Goal: Task Accomplishment & Management: Complete application form

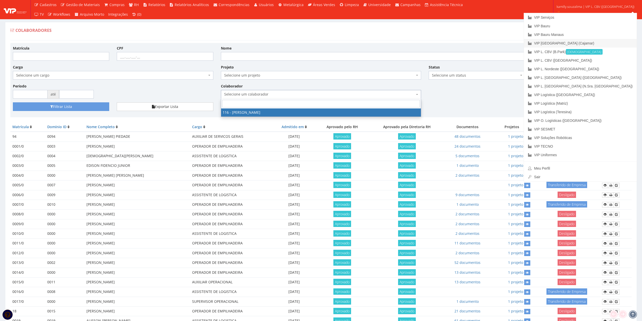
click at [588, 43] on link "VIP [GEOGRAPHIC_DATA] (Cajamar)" at bounding box center [580, 43] width 113 height 9
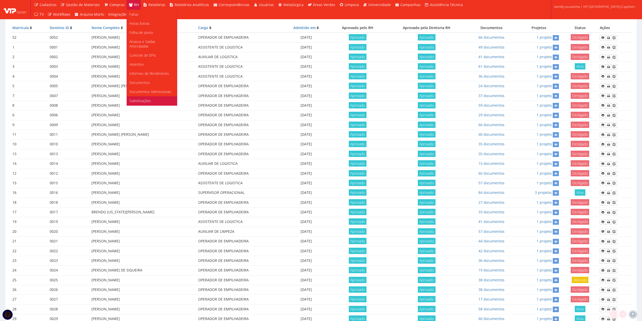
scroll to position [101, 0]
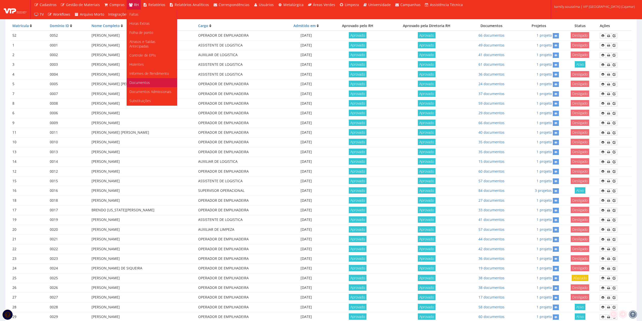
click at [152, 80] on link "Documentos" at bounding box center [152, 82] width 50 height 9
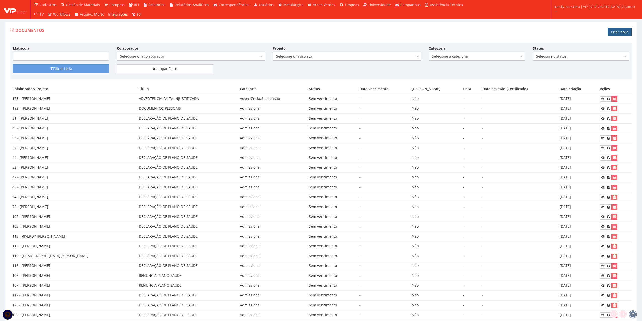
click at [618, 31] on link "Criar novo" at bounding box center [619, 32] width 24 height 9
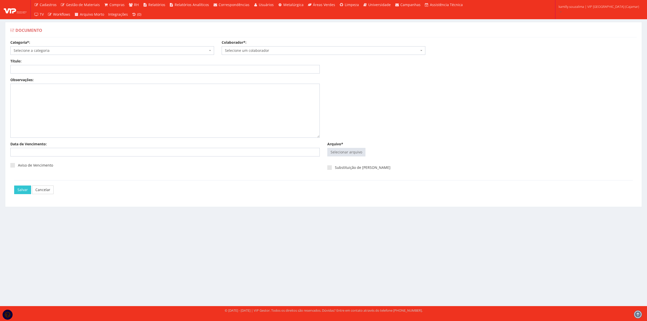
click at [70, 51] on span "Selecione a categoria" at bounding box center [111, 50] width 194 height 5
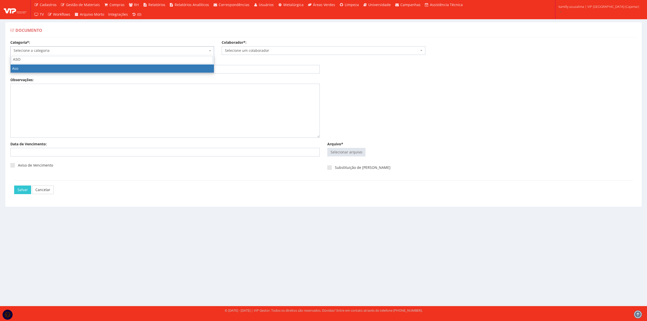
type input "ASO"
select select "aso"
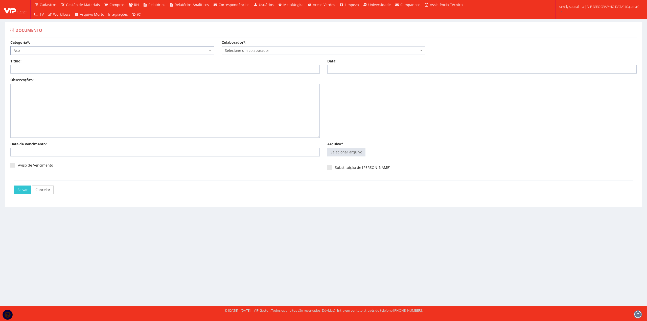
click at [262, 49] on span "Selecione um colaborador" at bounding box center [322, 50] width 194 height 5
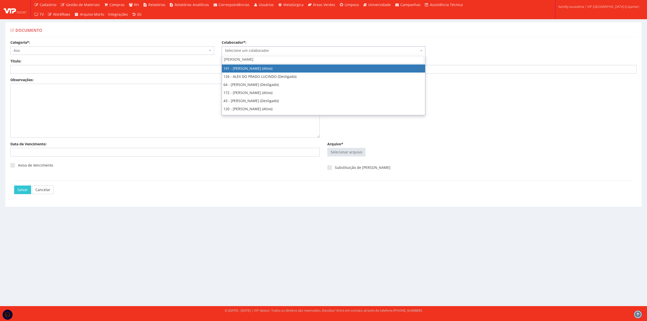
type input "ALEX"
select select "4089"
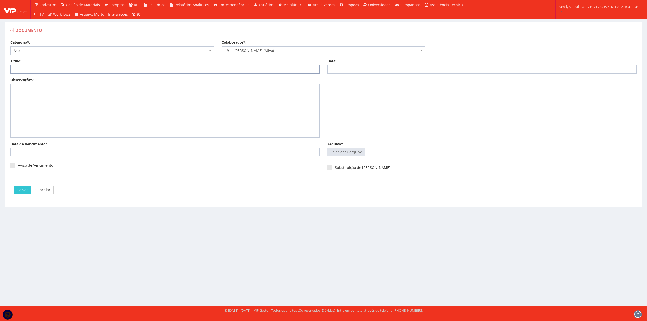
click at [149, 72] on input "Título:" at bounding box center [164, 69] width 309 height 9
type input "ASO ADMISSIONAL"
click at [361, 69] on input "Data:" at bounding box center [481, 69] width 309 height 9
type input "28/08/2025"
click at [93, 152] on input "Data de Vencimento:" at bounding box center [164, 152] width 309 height 9
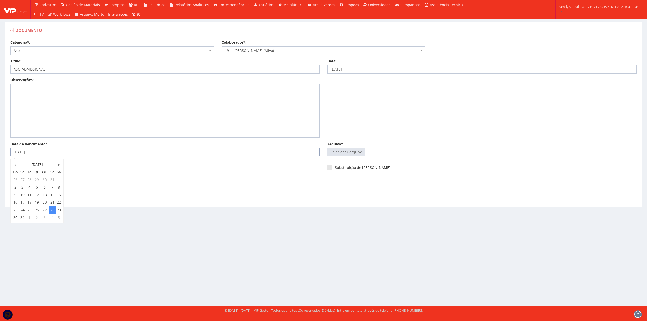
type input "28/08/2026"
click at [310, 223] on div "Documento Categoria*: Selecione a categoria Aso Segurança no trabalho - PGR Seg…" at bounding box center [323, 159] width 647 height 293
drag, startPoint x: 13, startPoint y: 166, endPoint x: 80, endPoint y: 166, distance: 67.2
click at [13, 166] on span at bounding box center [12, 165] width 5 height 5
click at [18, 166] on input "Aviso de Vencimento" at bounding box center [19, 165] width 3 height 3
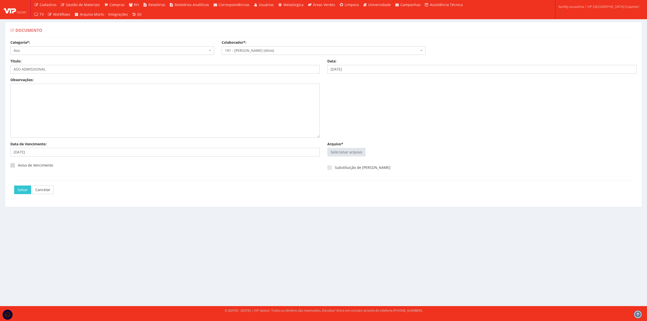
checkbox input "true"
click at [345, 153] on input "Arquivo*" at bounding box center [346, 152] width 38 height 8
type input "C:\fakepath\ASO ALEX.pdf"
click at [17, 198] on input "Salvar" at bounding box center [22, 194] width 17 height 9
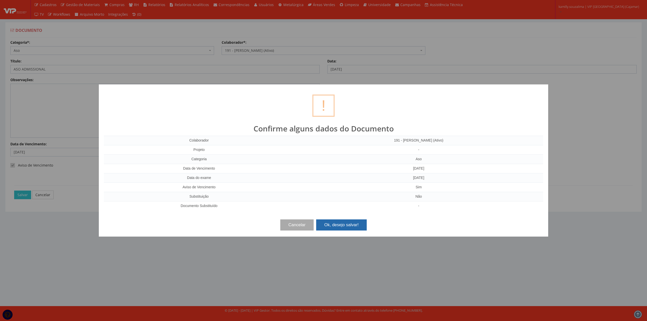
click at [348, 224] on button "Ok, desejo salvar!" at bounding box center [341, 224] width 51 height 11
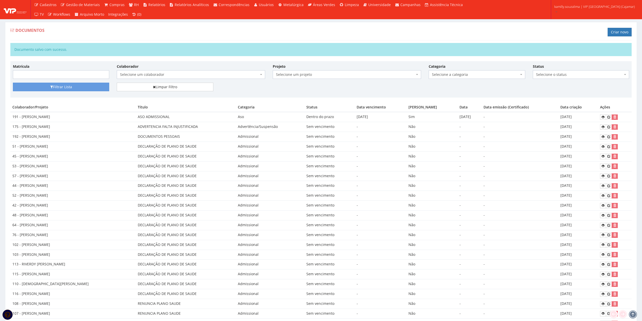
click at [155, 73] on span "Selecione um colaborador" at bounding box center [189, 74] width 139 height 5
type input "KEMI"
drag, startPoint x: 329, startPoint y: 87, endPoint x: 307, endPoint y: 85, distance: 22.1
click at [327, 87] on div "Filtrar Lista Limpar Filtro" at bounding box center [320, 89] width 623 height 12
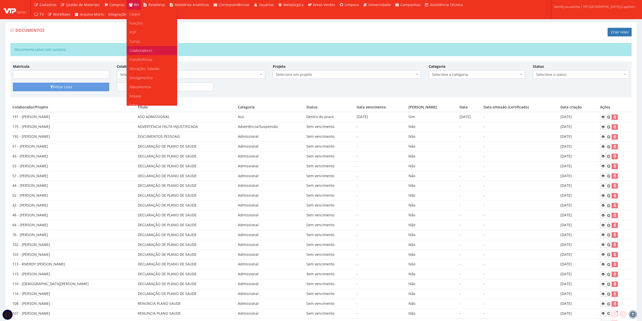
click at [143, 49] on span "Colaboradores" at bounding box center [140, 50] width 23 height 5
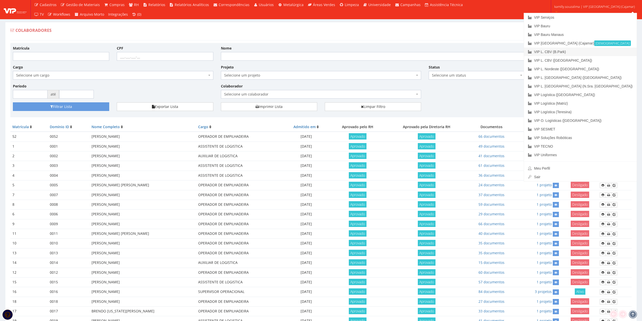
click at [611, 49] on link "VIP L. CBV (B.Park)" at bounding box center [580, 51] width 113 height 9
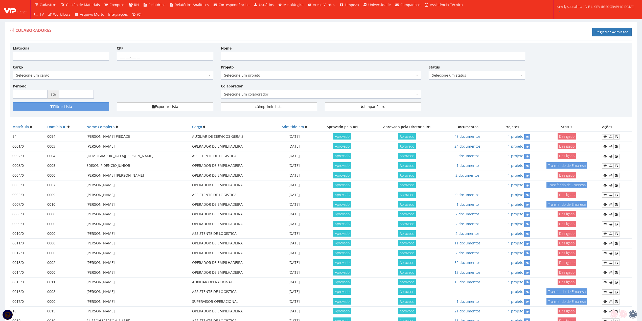
click at [285, 95] on span "Selecione um colaborador" at bounding box center [319, 94] width 191 height 5
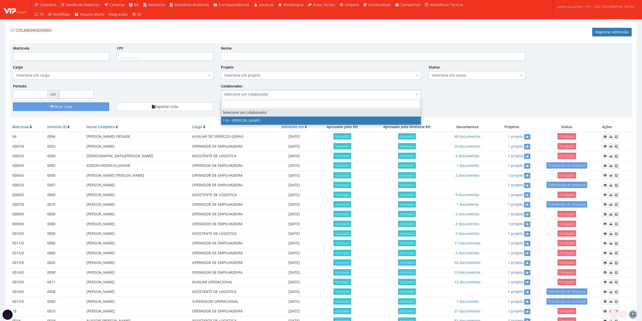
drag, startPoint x: 270, startPoint y: 119, endPoint x: 247, endPoint y: 118, distance: 23.3
select select "3973"
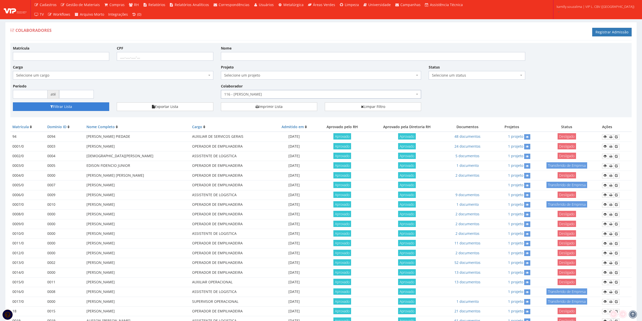
click at [103, 110] on button "Filtrar Lista" at bounding box center [61, 106] width 96 height 9
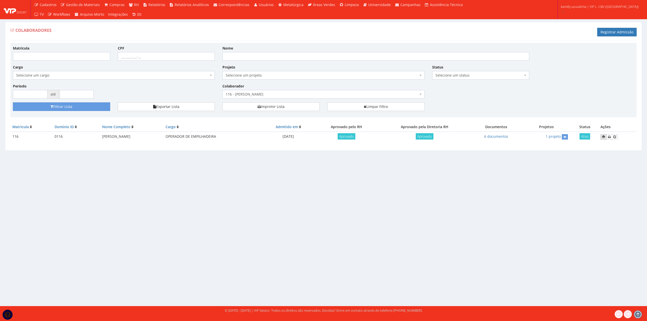
click at [604, 137] on icon at bounding box center [603, 137] width 3 height 4
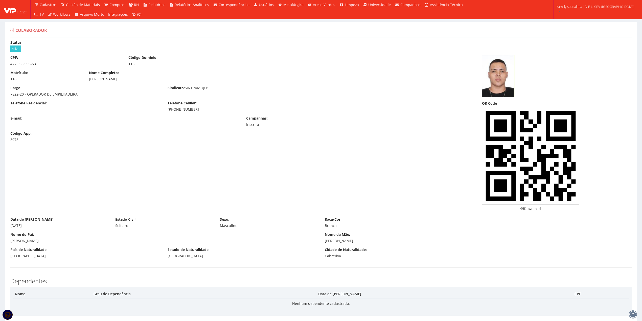
drag, startPoint x: 202, startPoint y: 110, endPoint x: 162, endPoint y: 112, distance: 40.5
click at [162, 112] on div "Telefone Residencial: Telefone Celular: (11) 97103-3587" at bounding box center [242, 108] width 471 height 15
copy div "(11) 97103-3587"
drag, startPoint x: 138, startPoint y: 78, endPoint x: 87, endPoint y: 80, distance: 51.1
click at [87, 80] on div "Nome Completo: VICTOR HUGO DIAS DA SILVA" at bounding box center [242, 75] width 314 height 11
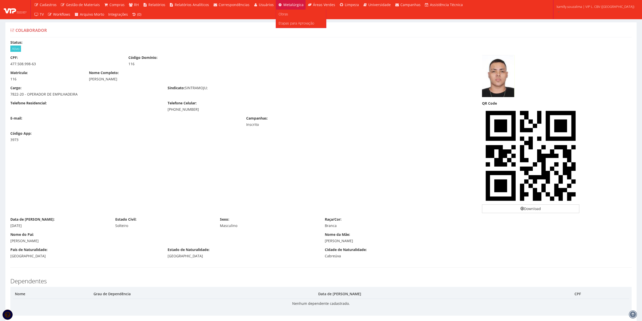
copy div "VICTOR HUGO DIAS DA SILVA"
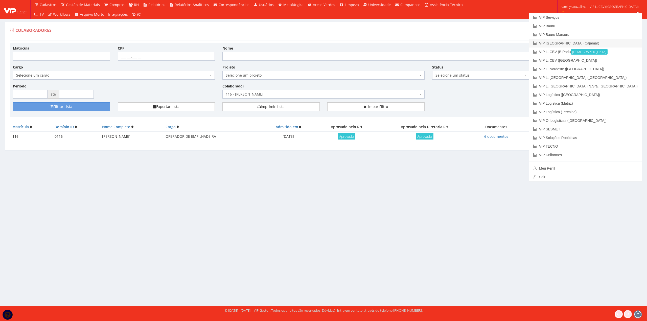
click at [604, 41] on link "VIP [GEOGRAPHIC_DATA] (Cajamar)" at bounding box center [585, 43] width 113 height 9
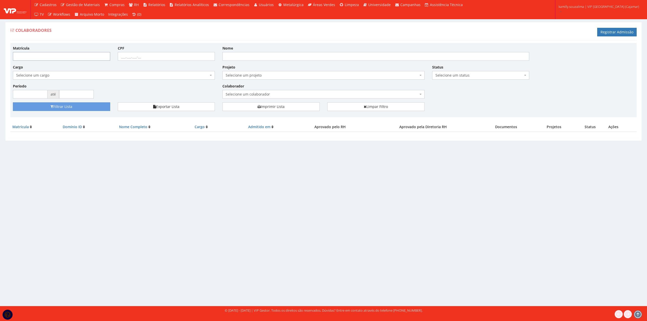
click at [85, 57] on input "Matrícula" at bounding box center [61, 56] width 97 height 9
type input "192"
click at [53, 106] on button "Filtrar Lista" at bounding box center [61, 106] width 97 height 9
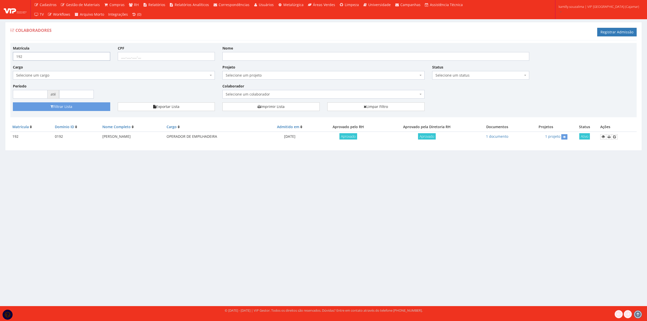
click at [39, 57] on input "192" at bounding box center [61, 56] width 97 height 9
type input "193"
click at [97, 106] on button "Filtrar Lista" at bounding box center [61, 106] width 97 height 9
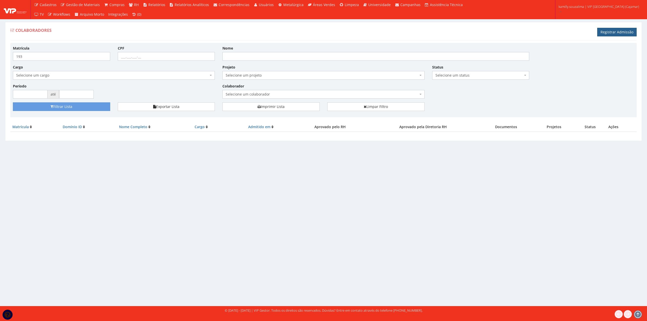
click at [614, 33] on link "Registrar Admissão" at bounding box center [616, 32] width 39 height 9
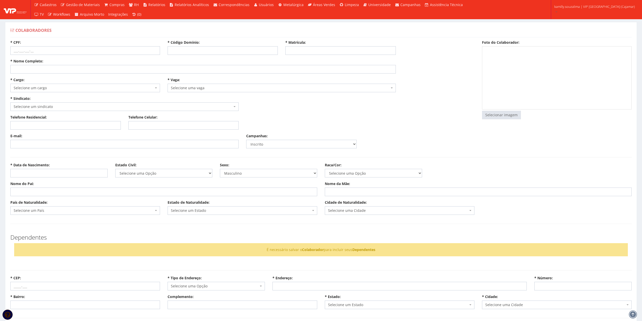
select select
click at [248, 49] on input "* Código Domínio:" at bounding box center [222, 50] width 110 height 9
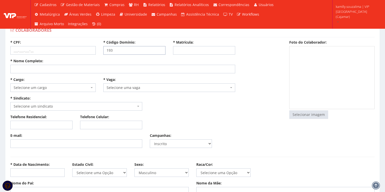
type input "193"
click at [192, 52] on input "* Matrícula:" at bounding box center [204, 50] width 62 height 9
type input "193"
click at [36, 51] on input "* CPF:" at bounding box center [52, 50] width 85 height 9
type input "373.226.558-77"
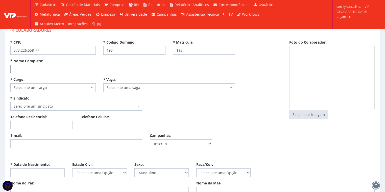
click at [35, 67] on input "* Nome Completo:" at bounding box center [122, 69] width 225 height 9
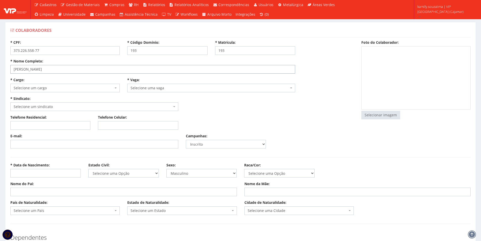
click at [50, 71] on input "BRUNO" at bounding box center [152, 69] width 285 height 9
type input "[PERSON_NAME]"
click at [44, 88] on span "Selecione um cargo" at bounding box center [64, 87] width 100 height 5
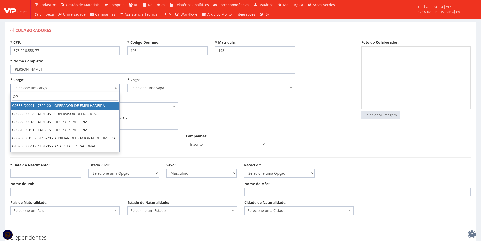
type input "OP"
drag, startPoint x: 75, startPoint y: 105, endPoint x: 83, endPoint y: 103, distance: 8.0
select select "553"
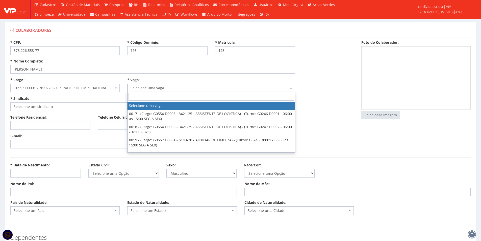
click at [185, 91] on span "Selecione uma vaga" at bounding box center [211, 88] width 168 height 9
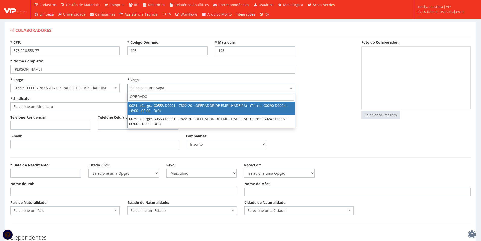
type input "OPERADO"
select select "24"
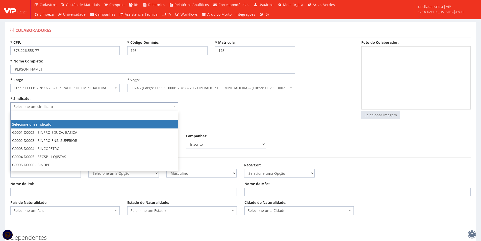
click at [126, 107] on span "Selecione um sindicato" at bounding box center [93, 106] width 158 height 5
select select "290"
type input "2.305,28"
type input "17,72"
type input "13,29"
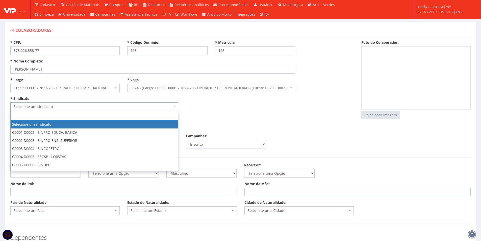
type input "260,00"
type input "27,82"
select select "230"
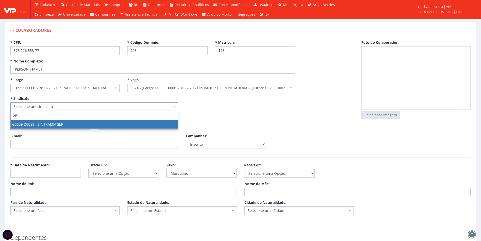
type input "59"
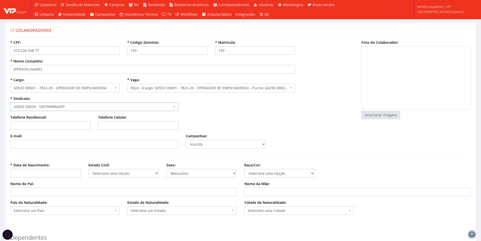
select select "59"
click at [107, 126] on input "Telefone Celular:" at bounding box center [138, 125] width 80 height 9
paste input "(11) 93215-1443"
type input "(11) 93215-1443"
click at [95, 144] on input "E-mail:" at bounding box center [94, 144] width 168 height 9
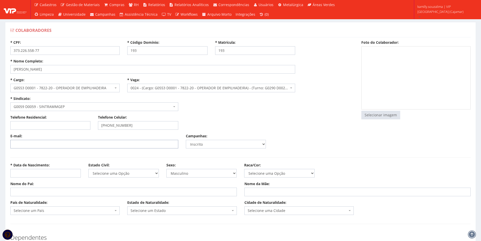
click at [99, 142] on input "E-mail:" at bounding box center [94, 144] width 168 height 9
paste input "isitrino@gmail.com"
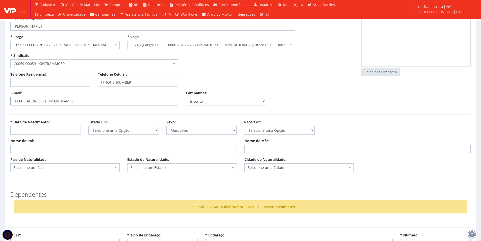
scroll to position [51, 0]
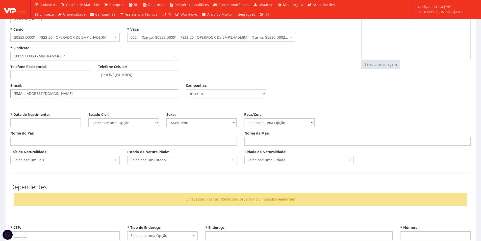
type input "isitrino@gmail.com"
click at [48, 123] on input "* Data de Nascimento:" at bounding box center [45, 122] width 70 height 9
type input "02/05/1987"
click at [124, 126] on select "Selecione uma Opção Solteiro Casado União Estável Divorciado Viúvo Separado" at bounding box center [123, 122] width 70 height 9
drag, startPoint x: 204, startPoint y: 136, endPoint x: 201, endPoint y: 137, distance: 3.3
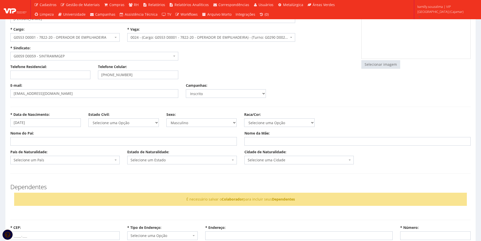
click at [204, 136] on div "Nome do Pai:" at bounding box center [124, 138] width 234 height 15
click at [183, 142] on input "Nome do Pai:" at bounding box center [123, 141] width 227 height 9
type input "IDELCIO JOSE TRINDADE"
type input "N"
type input "ANTONIA BANTIM ISIDORIO"
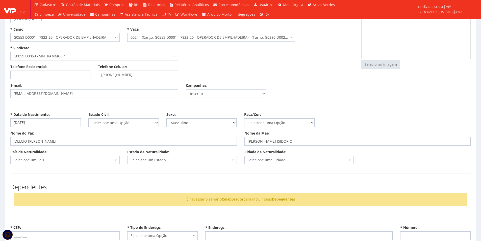
click at [55, 157] on span "Selecione um País" at bounding box center [64, 159] width 100 height 5
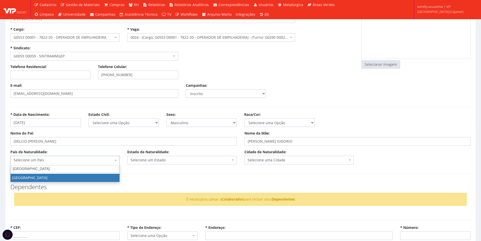
type input "BRASIL"
select select "30"
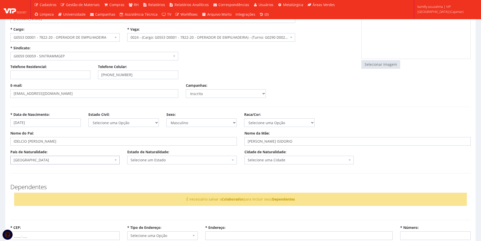
click at [154, 161] on span "Selecione um Estado" at bounding box center [181, 159] width 100 height 5
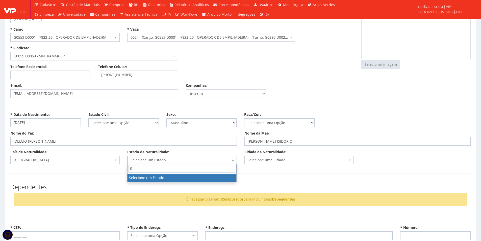
type input "SP"
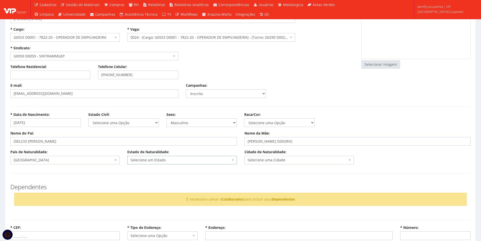
click at [157, 163] on span "Selecione um Estado" at bounding box center [181, 160] width 109 height 9
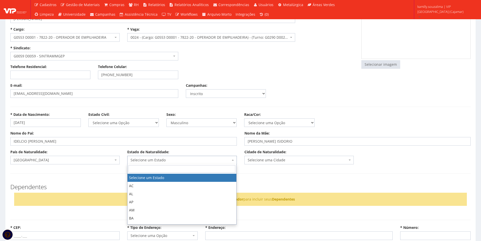
click at [157, 163] on span "Selecione um Estado" at bounding box center [181, 160] width 109 height 9
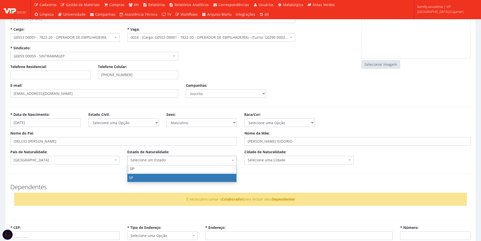
type input "SP"
select select "25"
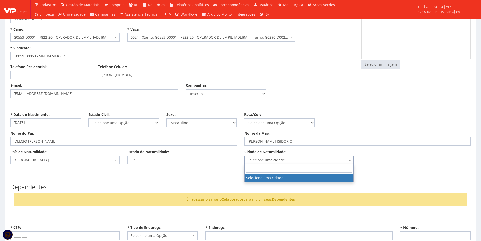
click at [272, 161] on span "Selecione uma cidade" at bounding box center [298, 159] width 100 height 5
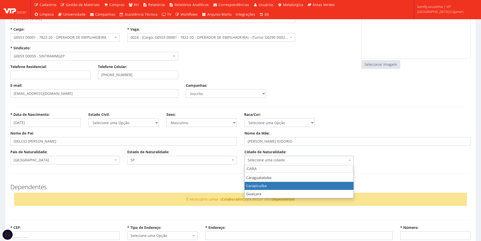
type input "CARA"
select select "4827"
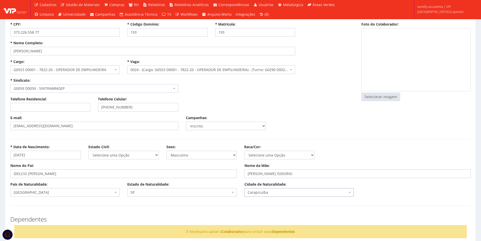
scroll to position [0, 0]
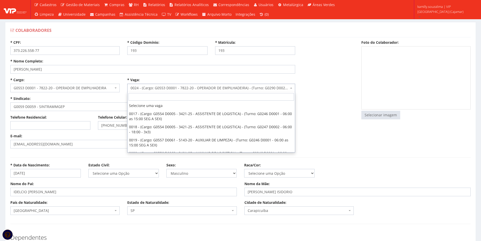
click at [224, 87] on span "0024 - (Cargo: G0553 D0001 - 7822-20 - OPERADOR DE EMPILHADEIRA) - (Turno: G029…" at bounding box center [210, 87] width 158 height 5
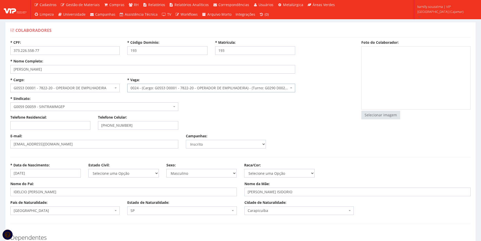
click at [224, 87] on span "0024 - (Cargo: G0553 D0001 - 7822-20 - OPERADOR DE EMPILHADEIRA) - (Turno: G029…" at bounding box center [210, 87] width 158 height 5
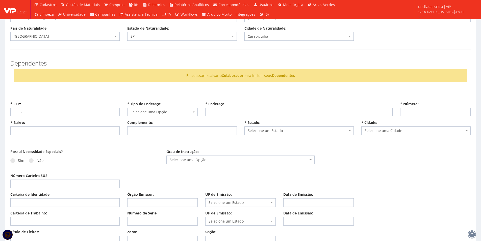
scroll to position [202, 0]
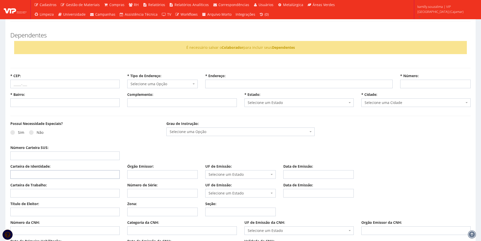
click at [38, 178] on input "Carteira de Identidade:" at bounding box center [64, 174] width 109 height 9
type input "455682884"
click at [146, 175] on input "Órgão Emissor:" at bounding box center [162, 174] width 70 height 9
type input "SSP"
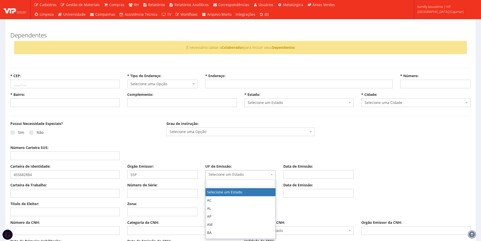
click at [217, 175] on span "Selecione um Estado" at bounding box center [239, 174] width 61 height 5
type input "SP"
select select "SP"
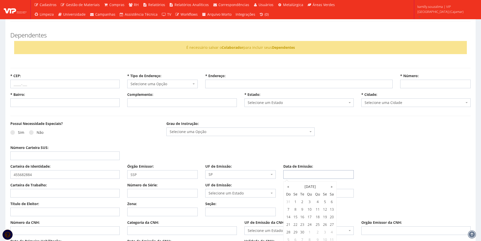
click at [308, 172] on input "Data de Emissão:" at bounding box center [318, 174] width 70 height 9
type input "12/07/2016"
click at [52, 191] on input "Carteira de Trabalho:" at bounding box center [64, 193] width 109 height 9
click at [55, 190] on input "Carteira de Trabalho:" at bounding box center [64, 193] width 109 height 9
type input "3732265"
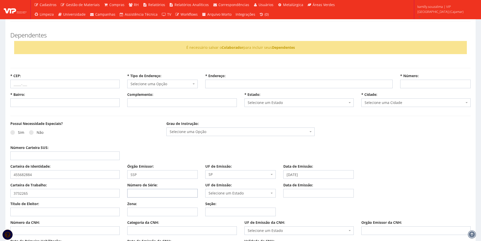
click at [141, 192] on input "Número de Série:" at bounding box center [162, 193] width 70 height 9
click at [141, 193] on input "58" at bounding box center [162, 193] width 70 height 9
type input "5"
type input "5877"
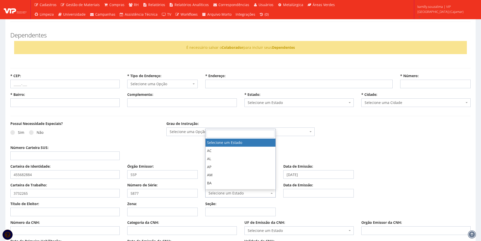
click at [233, 194] on span "Selecione um Estado" at bounding box center [239, 192] width 61 height 5
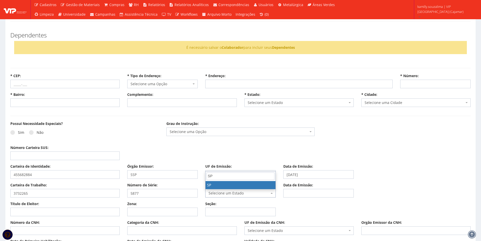
type input "SP"
drag, startPoint x: 225, startPoint y: 186, endPoint x: 253, endPoint y: 187, distance: 28.1
select select "SP"
click at [307, 191] on input "Data de Emissão:" at bounding box center [318, 193] width 70 height 9
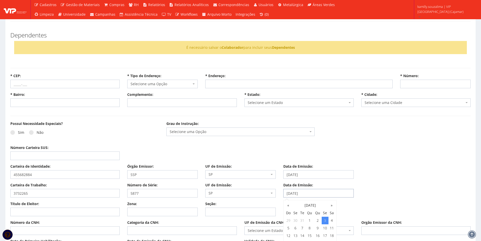
type input "03/01/2020"
click at [64, 207] on div "Título de Eleitor:" at bounding box center [65, 208] width 117 height 15
drag, startPoint x: 46, startPoint y: 213, endPoint x: 4, endPoint y: 134, distance: 89.5
click at [45, 213] on input "Título de Eleitor:" at bounding box center [64, 211] width 109 height 9
click at [33, 85] on input "* CEP:" at bounding box center [64, 84] width 109 height 9
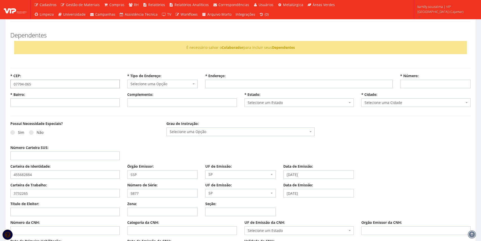
type input "07794-065"
select select
type input "Carregando..."
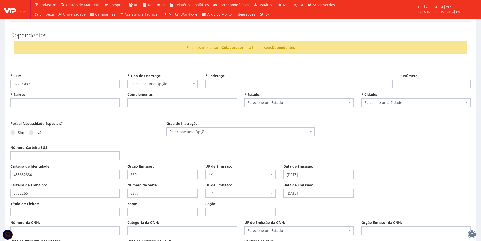
select select
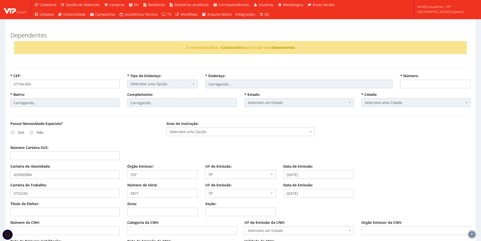
click at [139, 125] on div "Possui Necessidade Especiais? Sim Não" at bounding box center [85, 131] width 156 height 20
select select "rua"
type input "Cosmópolis"
type input "Paraíso (Polvilho)"
type input "(Prq Paraíso)"
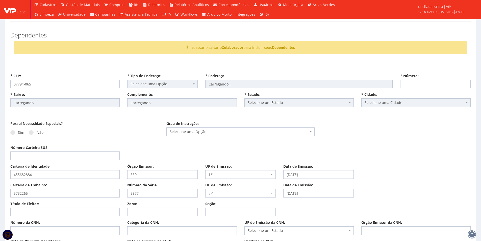
select select "25"
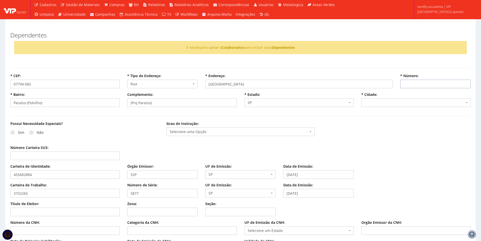
click at [434, 86] on input "* Número:" at bounding box center [435, 84] width 70 height 9
select select "4809"
type input "47"
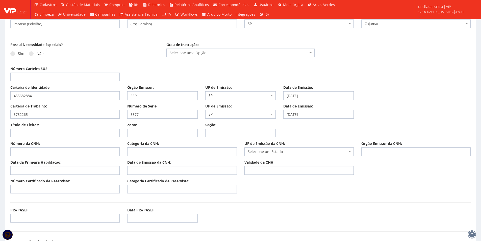
scroll to position [303, 0]
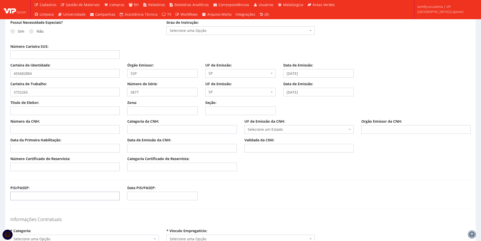
click at [27, 196] on input "PIS/PASEP:" at bounding box center [64, 195] width 109 height 9
type input "13528348932"
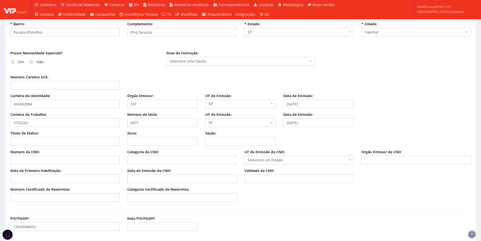
scroll to position [253, 0]
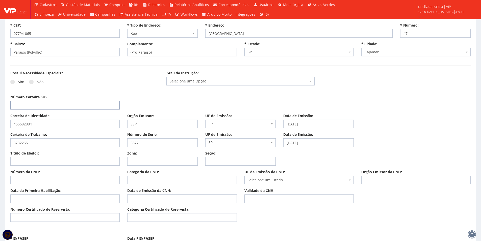
click at [31, 102] on input "Número Carteira SUS:" at bounding box center [64, 105] width 109 height 9
type input "707606258522293"
click at [214, 82] on span "Selecione uma Opção" at bounding box center [239, 81] width 139 height 5
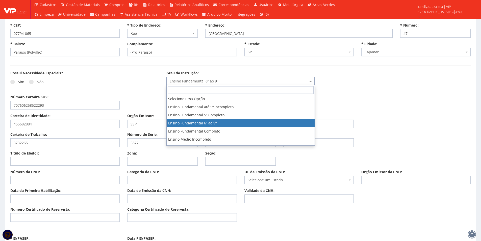
click at [218, 85] on span "Ensino Fundamental 6º ao 9º" at bounding box center [240, 81] width 149 height 9
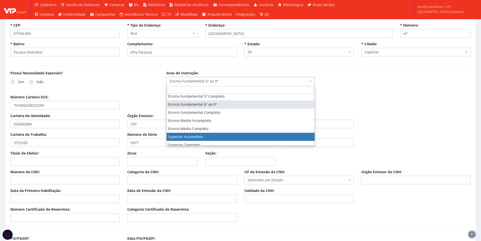
scroll to position [25, 0]
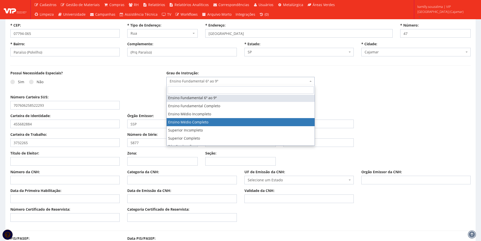
select select "ensino_medio_completo"
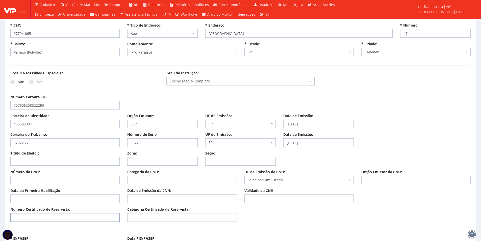
click at [66, 215] on input "Número Certificado de Reservista:" at bounding box center [64, 217] width 109 height 9
click at [65, 218] on input "Número Certificado de Reservista:" at bounding box center [64, 217] width 109 height 9
click at [42, 216] on input "Número Certificado de Reservista:" at bounding box center [64, 217] width 109 height 9
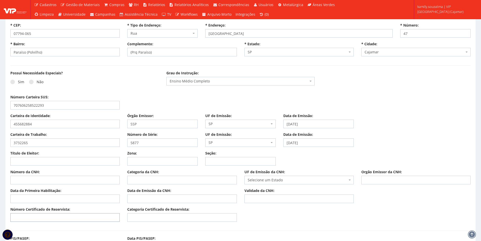
click at [42, 215] on input "Número Certificado de Reservista:" at bounding box center [64, 217] width 109 height 9
click at [58, 221] on input "Número Certificado de Reservista:" at bounding box center [64, 217] width 109 height 9
type input "0"
type input "040213744895"
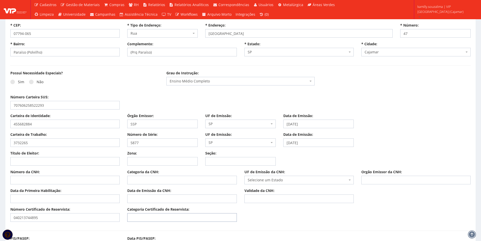
click at [151, 220] on input "Categoria Certificado de Reservista:" at bounding box center [181, 217] width 109 height 9
click at [147, 217] on input "Categoria Certificado de Reservista:" at bounding box center [181, 217] width 109 height 9
type input "CDI"
click at [44, 162] on input "Título de Eleitor:" at bounding box center [64, 161] width 109 height 9
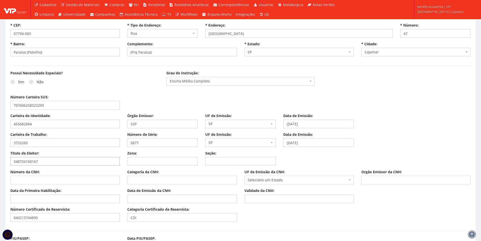
type input "348734160167"
click at [157, 158] on input "Zona:" at bounding box center [162, 161] width 70 height 9
type input "354"
click at [211, 164] on input "Seção:" at bounding box center [240, 161] width 70 height 9
type input "0032"
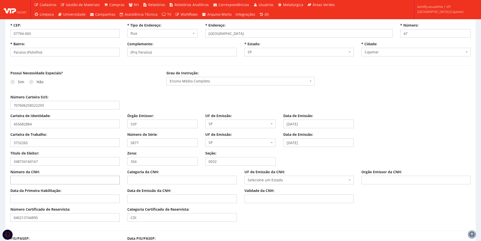
click at [51, 180] on input "Número da CNH:" at bounding box center [64, 180] width 109 height 9
type input "06621665506"
click at [148, 181] on input "Categoria da CNH:" at bounding box center [181, 180] width 109 height 9
type input "AB"
click at [285, 181] on span "Selecione um Estado" at bounding box center [298, 179] width 100 height 5
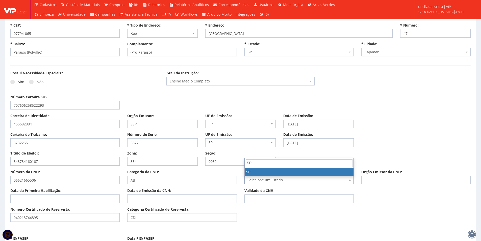
type input "SP"
select select "SP"
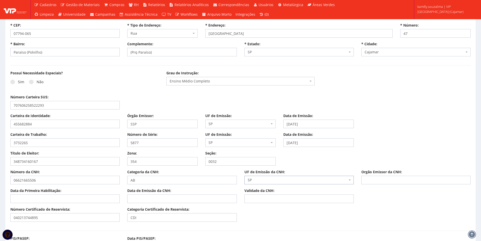
click at [384, 187] on div "Número da CNH: 06621665506 Categoria da CNH: AB UF de Emissão da CNH: Selecione…" at bounding box center [241, 178] width 468 height 19
click at [380, 183] on input "Orgão Emissor da CNH:" at bounding box center [416, 180] width 109 height 9
type input "DETRAN"
click at [58, 198] on input "Data da Primeira Habilitação:" at bounding box center [64, 198] width 109 height 9
type input "17/05/2016"
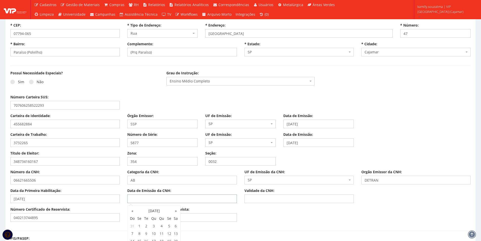
click at [136, 200] on input "Data de Emissão da CNH:" at bounding box center [181, 198] width 109 height 9
click at [182, 197] on input "Data de Emissão da CNH:" at bounding box center [181, 198] width 109 height 9
type input "11/12/2020"
click at [263, 198] on input "Validade da CNH:" at bounding box center [299, 198] width 109 height 9
type input "19/11/2025"
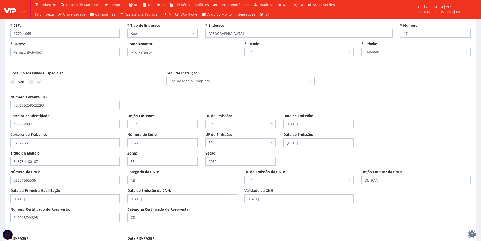
click at [330, 211] on div "Número Certificado de Reservista: 040213744895 Categoria Certificado de Reservi…" at bounding box center [241, 216] width 468 height 19
click at [4, 8] on div at bounding box center [15, 9] width 31 height 19
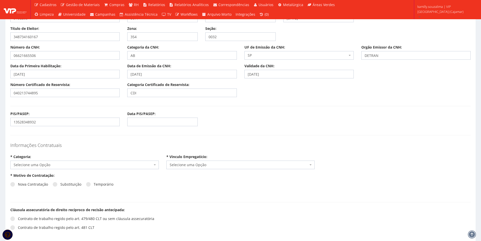
scroll to position [429, 0]
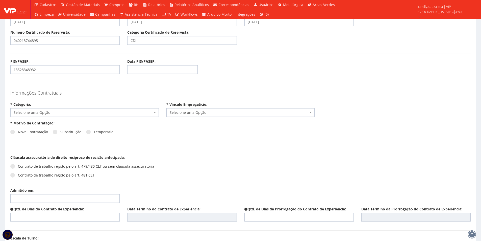
click at [94, 113] on span "Selecione uma Opção" at bounding box center [83, 112] width 139 height 5
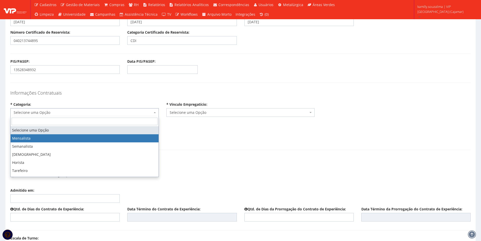
drag, startPoint x: 41, startPoint y: 139, endPoint x: 47, endPoint y: 140, distance: 5.6
select select "mensalista"
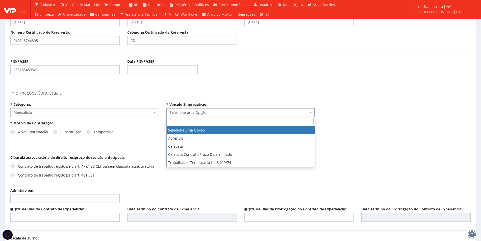
click at [213, 112] on span "Selecione uma Opção" at bounding box center [239, 112] width 139 height 5
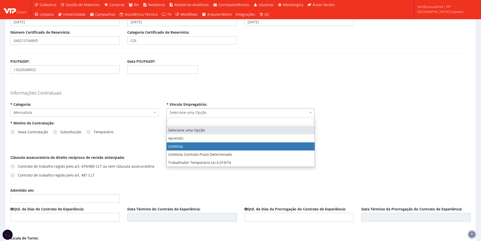
select select "celetista"
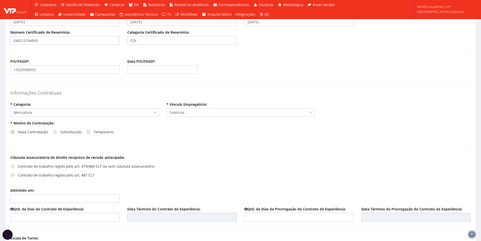
click at [12, 132] on span at bounding box center [12, 132] width 5 height 5
click at [18, 132] on input "Nova Contratação" at bounding box center [19, 131] width 3 height 3
radio input "true"
click at [12, 132] on span at bounding box center [12, 132] width 5 height 5
click at [18, 132] on input "Nova Contratação" at bounding box center [19, 131] width 3 height 3
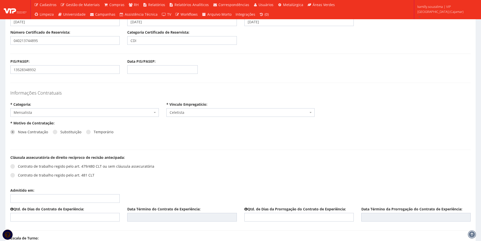
click at [12, 132] on span at bounding box center [12, 132] width 5 height 5
click at [18, 132] on input "Nova Contratação" at bounding box center [19, 131] width 3 height 3
click at [12, 132] on span at bounding box center [12, 132] width 5 height 5
click at [18, 132] on input "Nova Contratação" at bounding box center [19, 131] width 3 height 3
click at [12, 132] on span at bounding box center [12, 132] width 5 height 5
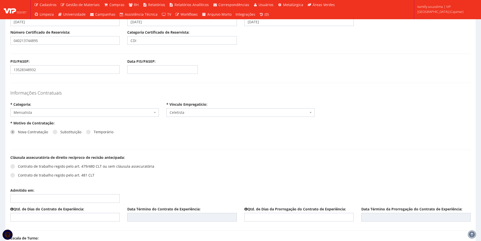
click at [18, 132] on input "Nova Contratação" at bounding box center [19, 131] width 3 height 3
click at [125, 178] on div "Contrato de trabalho regido pelo art. 479/480 CLT ou sem cláusula assecuratória…" at bounding box center [123, 172] width 227 height 23
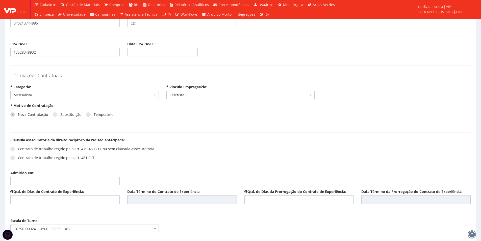
scroll to position [480, 0]
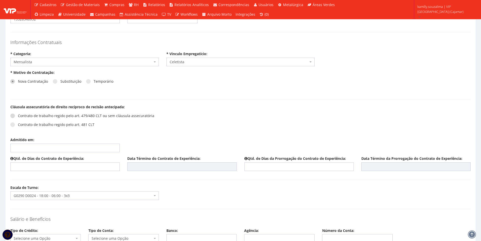
click at [12, 116] on span at bounding box center [12, 115] width 5 height 5
click at [18, 116] on input "Contrato de trabalho regido pelo art. 479/480 CLT ou sem cláusula assecuratória" at bounding box center [19, 115] width 3 height 3
radio input "true"
click at [38, 147] on input "Admitido em:" at bounding box center [64, 147] width 109 height 9
click at [25, 172] on td "1" at bounding box center [22, 175] width 7 height 8
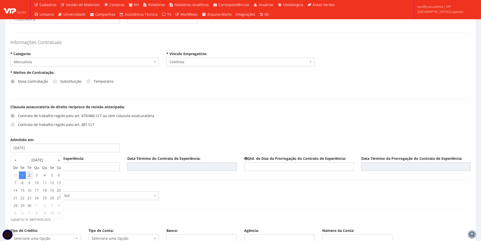
click at [28, 174] on td "2" at bounding box center [29, 175] width 7 height 8
click at [39, 185] on td "10" at bounding box center [37, 183] width 8 height 8
type input "10/09/2025"
click at [103, 171] on div "Qtd. de Dias do Contrato de Experiência: Data Término do Contrato de Experiênci…" at bounding box center [241, 165] width 468 height 19
drag, startPoint x: 96, startPoint y: 165, endPoint x: 99, endPoint y: 165, distance: 2.5
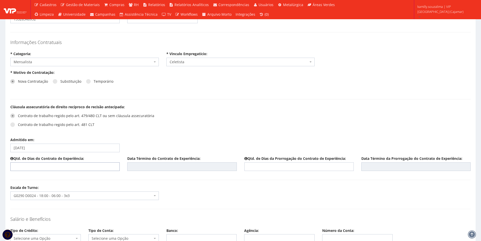
click at [96, 165] on input "text" at bounding box center [64, 166] width 109 height 9
type input "45"
type input "24/10/2025"
click at [302, 162] on input "text" at bounding box center [299, 166] width 109 height 9
type input "45"
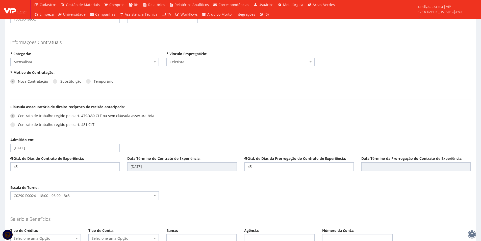
type input "08/12/2025"
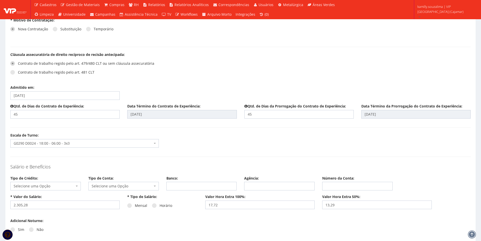
scroll to position [581, 0]
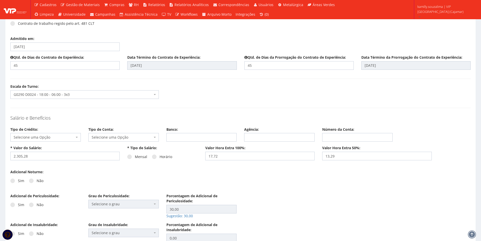
click at [44, 138] on span "Selecione uma Opção" at bounding box center [44, 137] width 61 height 5
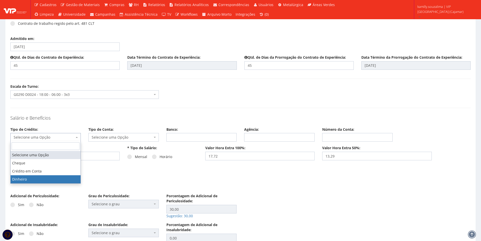
select select "dinheiro"
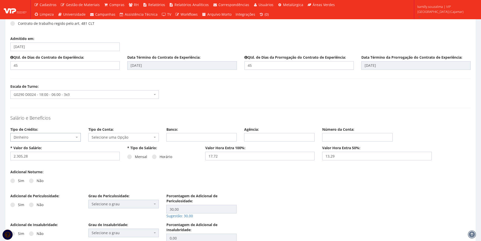
click at [110, 141] on span "Selecione uma Opção" at bounding box center [123, 137] width 70 height 9
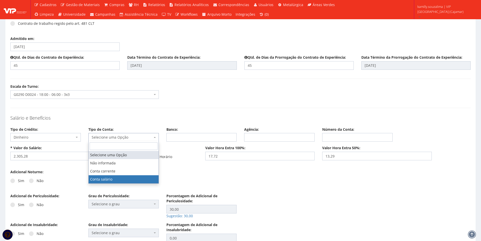
select select "conta_salario"
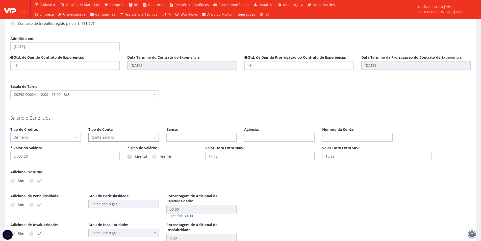
click at [131, 157] on span at bounding box center [129, 156] width 5 height 5
click at [135, 157] on input "Mensal" at bounding box center [136, 156] width 3 height 3
radio input "true"
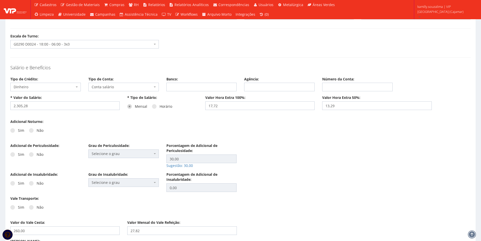
scroll to position [632, 0]
click at [13, 130] on span at bounding box center [12, 130] width 5 height 5
click at [18, 130] on input "Sim" at bounding box center [19, 130] width 3 height 3
radio input "true"
click at [30, 129] on span at bounding box center [31, 130] width 5 height 5
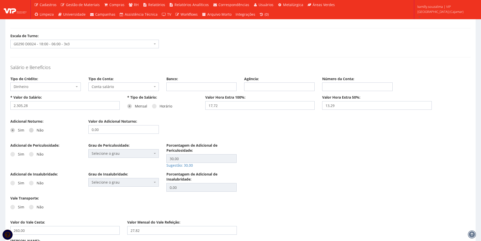
click at [21, 129] on input "Não" at bounding box center [19, 130] width 3 height 3
radio input "true"
click at [30, 153] on span at bounding box center [31, 154] width 5 height 5
click at [21, 153] on input "Não" at bounding box center [19, 154] width 3 height 3
radio input "true"
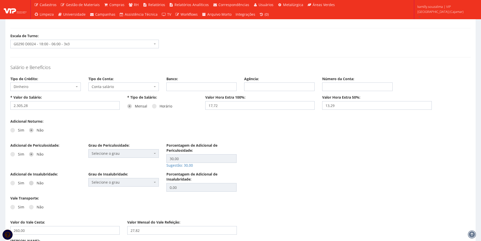
click at [32, 182] on span at bounding box center [31, 183] width 5 height 5
click at [21, 182] on input "Não" at bounding box center [19, 182] width 3 height 3
radio input "true"
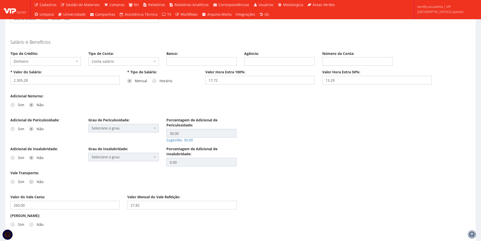
click at [34, 182] on label "Não" at bounding box center [36, 181] width 14 height 5
click at [21, 182] on input "Não" at bounding box center [19, 181] width 3 height 3
radio input "true"
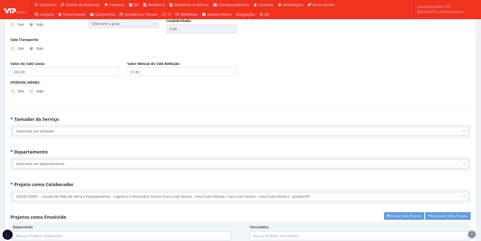
scroll to position [834, 0]
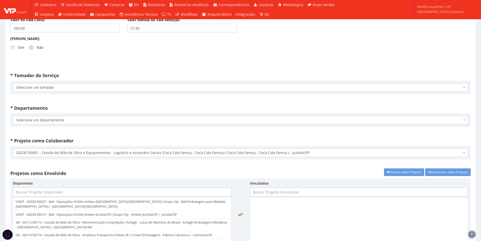
click at [32, 47] on span at bounding box center [31, 47] width 5 height 5
click at [21, 47] on input "Não" at bounding box center [19, 47] width 3 height 3
radio input "true"
click at [54, 83] on span "Selecione um tomador" at bounding box center [240, 87] width 455 height 9
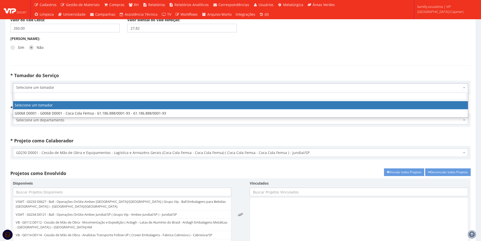
drag, startPoint x: 53, startPoint y: 108, endPoint x: 53, endPoint y: 114, distance: 6.1
select select "68"
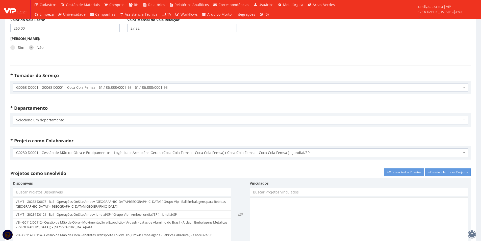
click at [49, 122] on span "Selecione um departamento" at bounding box center [239, 119] width 446 height 5
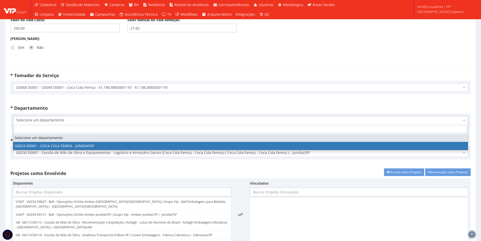
select select "24"
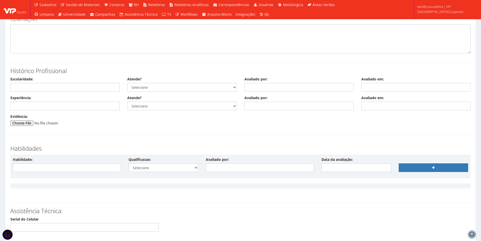
scroll to position [1205, 0]
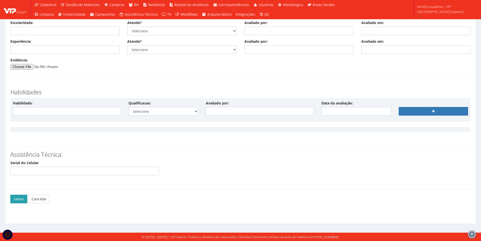
click at [23, 200] on button "Salvar" at bounding box center [18, 199] width 17 height 9
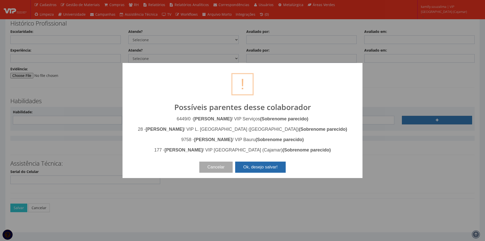
click at [270, 164] on button "Ok, desejo salvar!" at bounding box center [260, 166] width 51 height 11
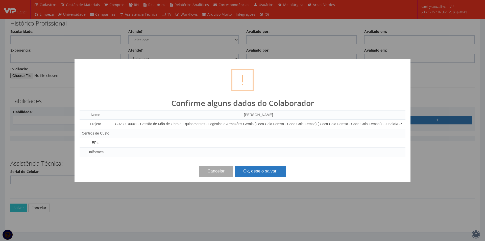
click at [263, 169] on button "Ok, desejo salvar!" at bounding box center [260, 170] width 51 height 11
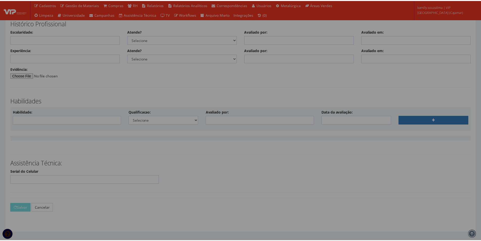
scroll to position [1205, 0]
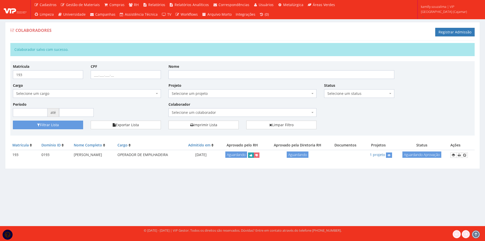
click at [252, 155] on icon "submit" at bounding box center [251, 155] width 3 height 4
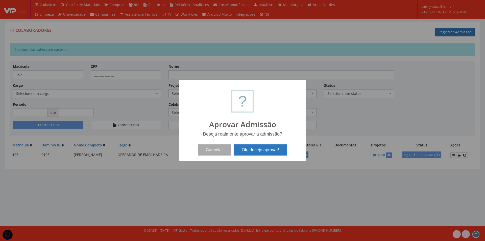
click at [256, 148] on button "Ok, desejo aprovar!" at bounding box center [261, 149] width 54 height 11
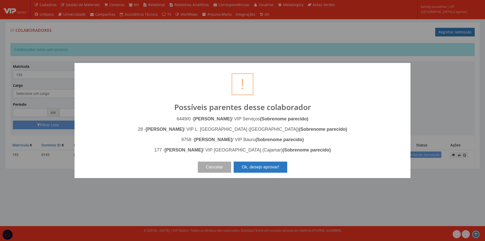
click at [264, 170] on button "Ok, desejo aprovar!" at bounding box center [261, 166] width 54 height 11
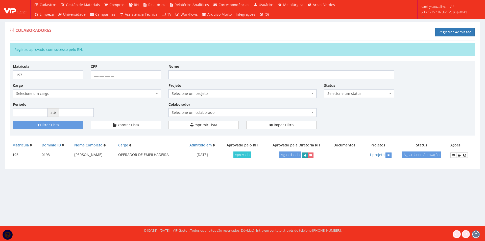
click at [306, 156] on icon "submit" at bounding box center [305, 155] width 3 height 4
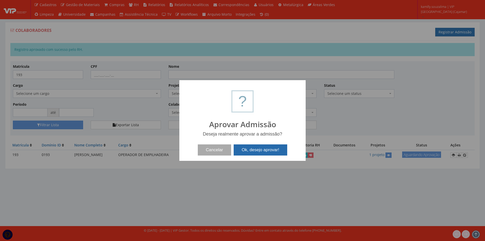
click at [269, 149] on button "Ok, desejo aprovar!" at bounding box center [261, 149] width 54 height 11
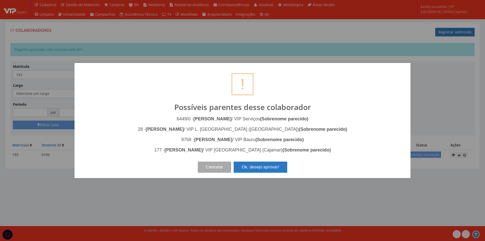
click at [258, 165] on button "Ok, desejo aprovar!" at bounding box center [261, 166] width 54 height 11
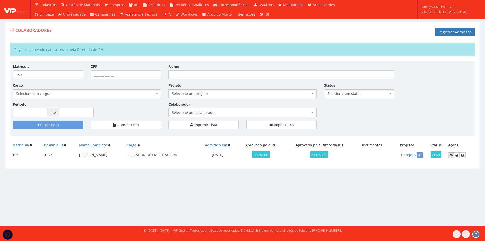
click at [453, 156] on icon at bounding box center [451, 155] width 3 height 4
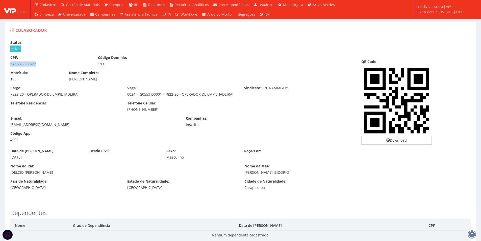
drag, startPoint x: 37, startPoint y: 63, endPoint x: 9, endPoint y: 66, distance: 28.2
click at [9, 66] on div "CPF: 373.226.558-77" at bounding box center [51, 60] width 88 height 11
copy div "373.226.558-77"
drag, startPoint x: 138, startPoint y: 110, endPoint x: 124, endPoint y: 110, distance: 14.1
click at [124, 110] on div "Telefone Celular: (11) 93215-1443" at bounding box center [182, 106] width 117 height 11
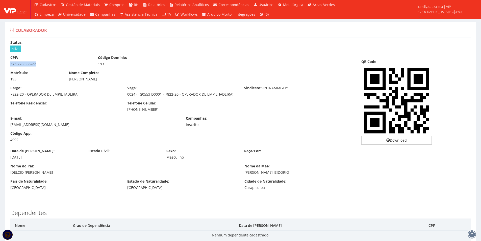
copy div "[PHONE_NUMBER]"
drag, startPoint x: 43, startPoint y: 158, endPoint x: 9, endPoint y: 157, distance: 34.1
click at [9, 157] on div "Data de Nascimento: 02/05/1987" at bounding box center [46, 153] width 78 height 11
copy div "02/05/1987"
drag, startPoint x: 49, startPoint y: 126, endPoint x: 7, endPoint y: 127, distance: 42.0
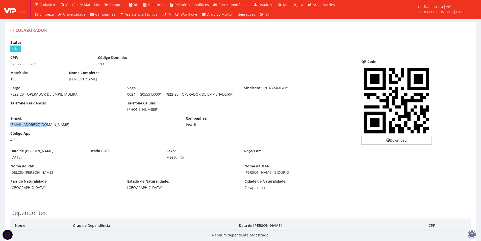
click at [7, 127] on div "E-mail: isitrino@gmail.com" at bounding box center [95, 121] width 176 height 11
drag, startPoint x: 57, startPoint y: 135, endPoint x: 48, endPoint y: 132, distance: 9.6
click at [56, 135] on div "Código App: 4092" at bounding box center [36, 136] width 59 height 11
drag, startPoint x: 45, startPoint y: 125, endPoint x: 8, endPoint y: 122, distance: 36.8
click at [8, 122] on div "E-mail: isitrino@gmail.com" at bounding box center [95, 121] width 176 height 11
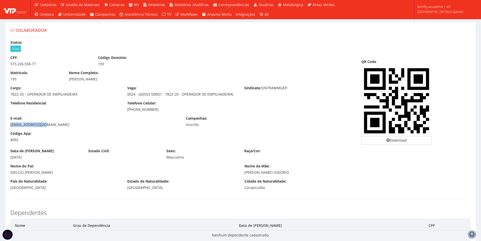
copy div "isitrino@gmail.com"
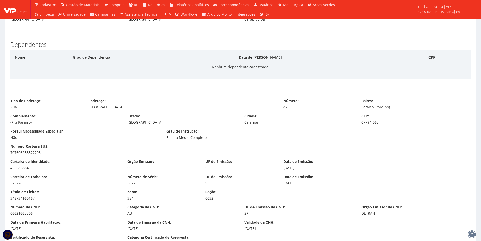
scroll to position [177, 0]
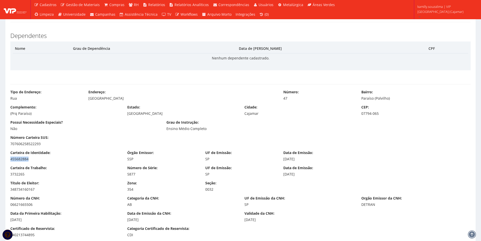
drag, startPoint x: 41, startPoint y: 159, endPoint x: -2, endPoint y: 161, distance: 43.2
copy div "455682884"
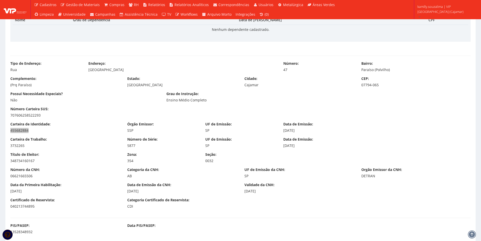
scroll to position [253, 0]
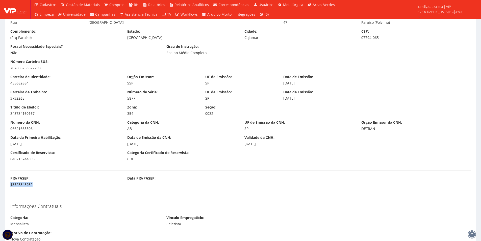
drag, startPoint x: 49, startPoint y: 185, endPoint x: 10, endPoint y: 185, distance: 38.1
click at [10, 185] on div "13528348932" at bounding box center [64, 184] width 109 height 5
copy div "13528348932"
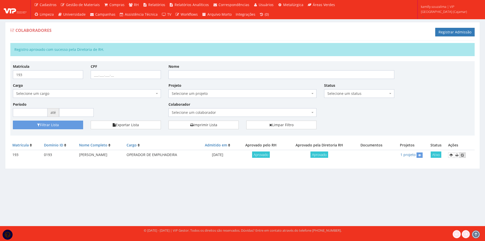
click at [464, 154] on icon at bounding box center [462, 155] width 3 height 4
click at [464, 155] on icon at bounding box center [462, 155] width 3 height 4
click at [4, 22] on div "Colaboradores Registrar Admissão Registro aprovado com sucesso pela Diretoria d…" at bounding box center [242, 98] width 483 height 153
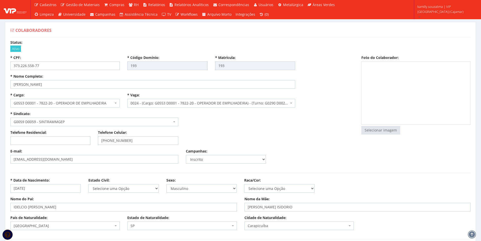
select select
click at [384, 128] on input "file" at bounding box center [381, 130] width 38 height 8
type input "C:\fakepath\Captura de tela 2025-09-02 150118.png"
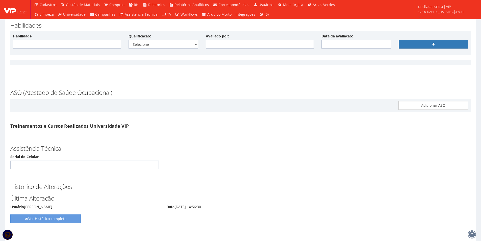
scroll to position [2540, 0]
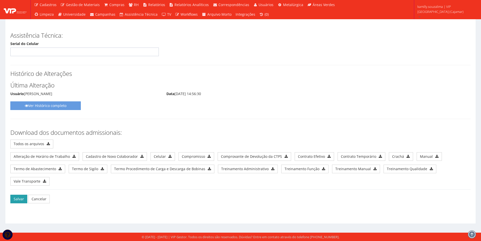
click at [13, 201] on button "Salvar" at bounding box center [18, 199] width 17 height 9
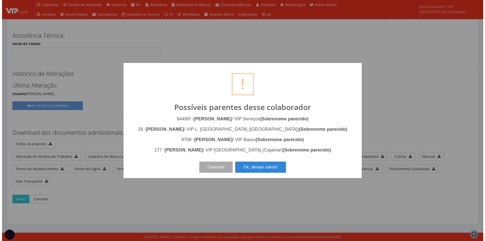
scroll to position [2531, 0]
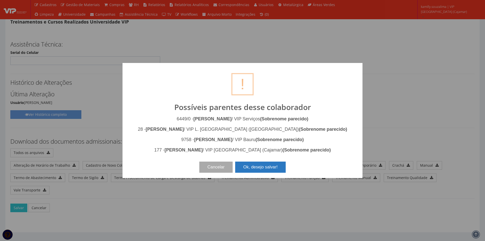
click at [272, 164] on button "Ok, desejo salvar!" at bounding box center [260, 166] width 51 height 11
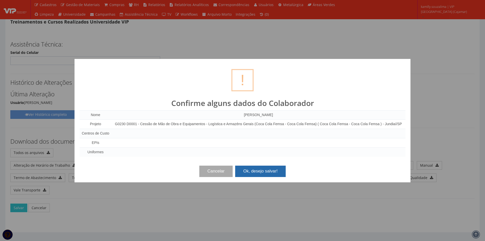
click at [257, 170] on button "Ok, desejo salvar!" at bounding box center [260, 170] width 51 height 11
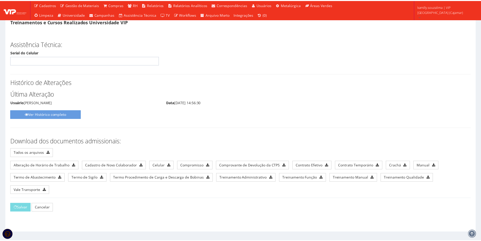
scroll to position [2540, 0]
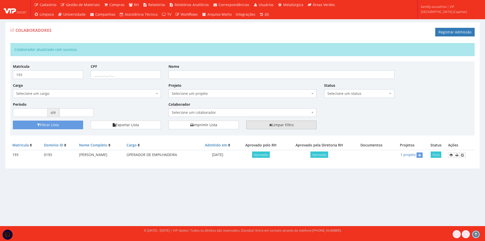
click at [298, 123] on link "Limpar Filtro" at bounding box center [281, 125] width 70 height 9
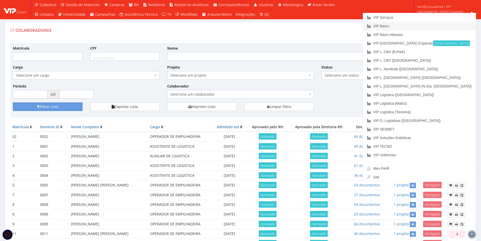
click at [435, 25] on link "VIP Bauru" at bounding box center [419, 26] width 113 height 9
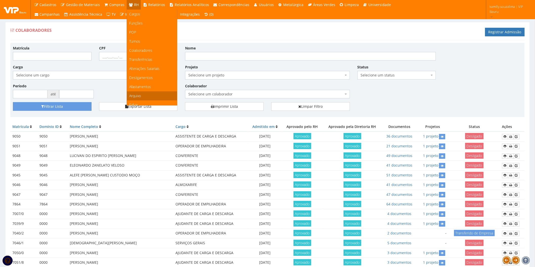
scroll to position [56, 0]
click at [139, 46] on link "Faltas" at bounding box center [152, 48] width 50 height 9
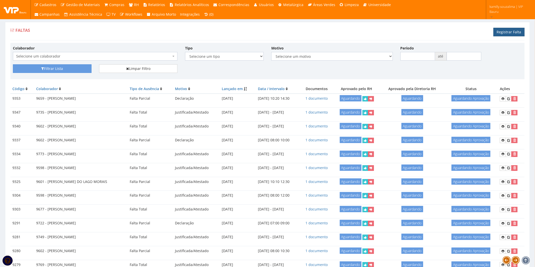
click at [508, 34] on link "Registrar Falta" at bounding box center [508, 32] width 31 height 9
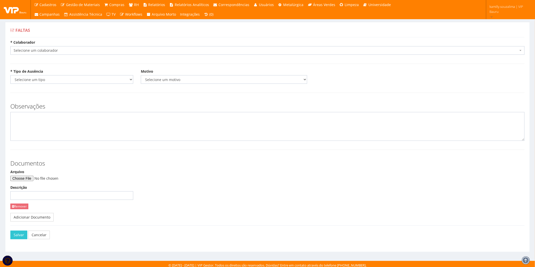
click at [50, 53] on span "Selecione um colaborador" at bounding box center [266, 50] width 504 height 5
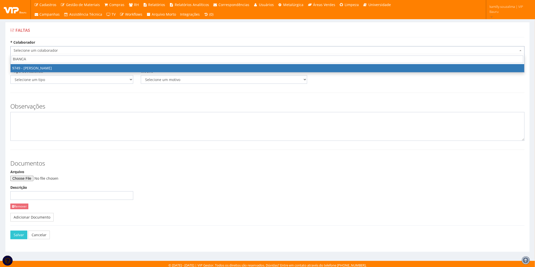
type input "BIANCA"
drag, startPoint x: 54, startPoint y: 67, endPoint x: 51, endPoint y: 71, distance: 4.9
select select "4029"
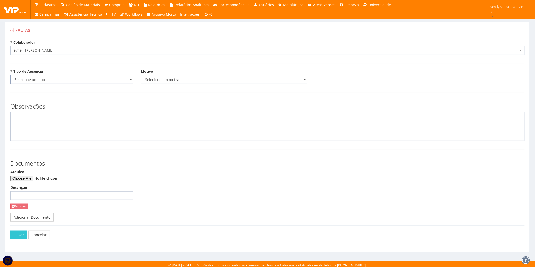
click at [43, 78] on select "Selecione um tipo Falta Total Falta Parcial Afastamento Férias" at bounding box center [71, 79] width 123 height 9
select select "total"
click at [10, 75] on select "Selecione um tipo Falta Total Falta Parcial Afastamento Férias" at bounding box center [71, 79] width 123 height 9
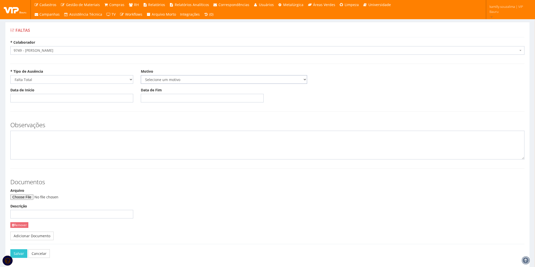
drag, startPoint x: 160, startPoint y: 81, endPoint x: 161, endPoint y: 84, distance: 2.6
click at [160, 81] on select "Selecione um motivo Acidente Atestado Atraso Declaração Determinação Judicial D…" at bounding box center [224, 79] width 166 height 9
select select "atestado"
click at [141, 75] on select "Selecione um motivo Acidente Atestado Atraso Declaração Determinação Judicial D…" at bounding box center [224, 79] width 166 height 9
click at [90, 93] on div "Data de Início" at bounding box center [72, 95] width 130 height 15
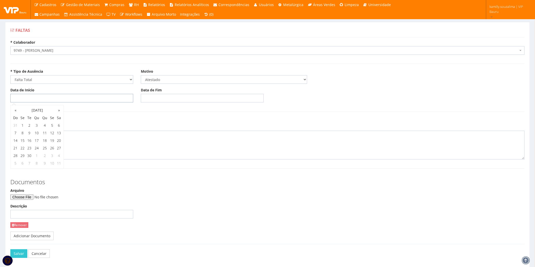
click at [89, 95] on input "Data de Início" at bounding box center [71, 98] width 123 height 9
type input "01/09/2025"
click at [163, 95] on input "Data de Fim" at bounding box center [202, 98] width 123 height 9
click at [153, 125] on td "1" at bounding box center [152, 126] width 7 height 8
type input "01/09/2025"
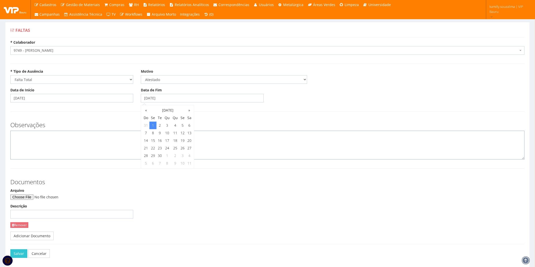
click at [82, 141] on textarea at bounding box center [267, 145] width 514 height 29
click at [35, 198] on input "Arquivo" at bounding box center [44, 198] width 69 height 6
type input "C:\fakepath\bianca atestado.pdf"
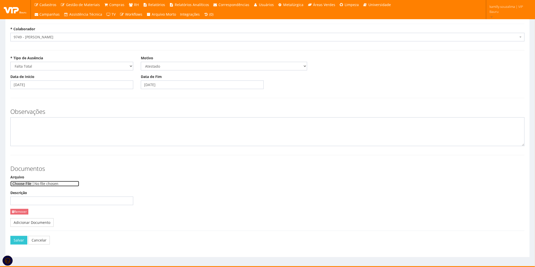
scroll to position [20, 0]
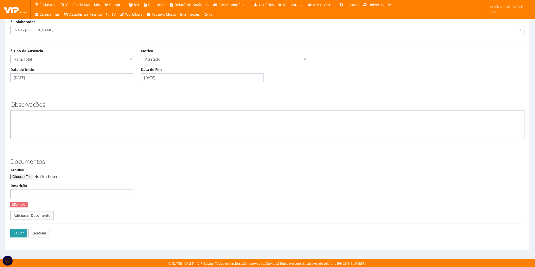
click at [18, 233] on button "Salvar" at bounding box center [18, 233] width 17 height 9
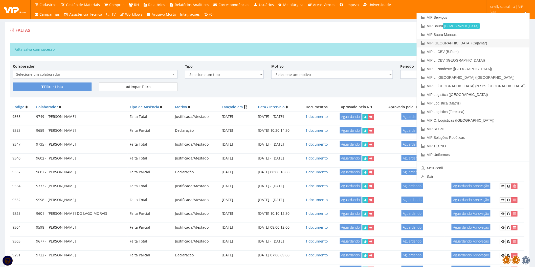
click at [507, 43] on link "VIP [GEOGRAPHIC_DATA] (Cajamar)" at bounding box center [473, 43] width 113 height 9
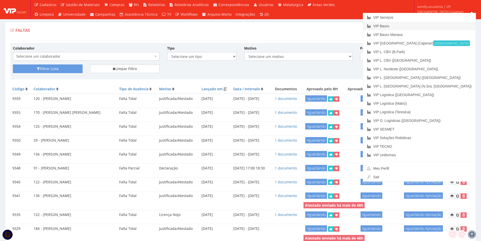
click at [423, 24] on link "VIP Bauru" at bounding box center [419, 26] width 113 height 9
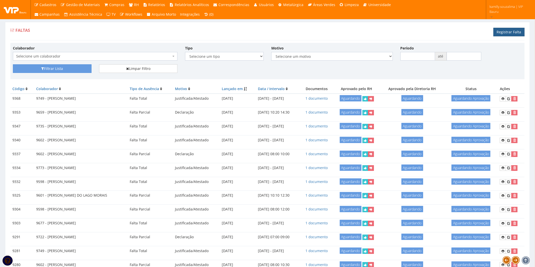
click at [499, 29] on link "Registrar Falta" at bounding box center [508, 32] width 31 height 9
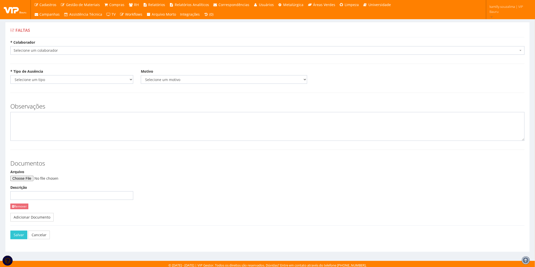
click at [108, 47] on span "Selecione um colaborador" at bounding box center [267, 50] width 514 height 9
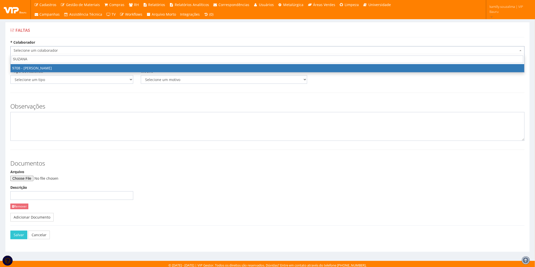
type input "SUZANA"
click at [78, 64] on span "SUZANA" at bounding box center [267, 60] width 513 height 10
select select "3979"
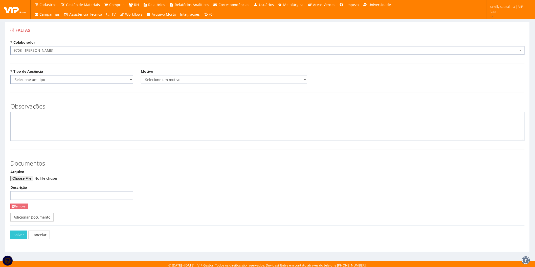
click at [39, 82] on select "Selecione um tipo Falta Total Falta Parcial Afastamento Férias" at bounding box center [71, 79] width 123 height 9
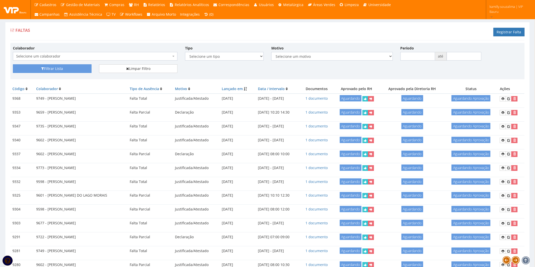
click at [105, 53] on span "Selecione um colaborador" at bounding box center [95, 56] width 164 height 9
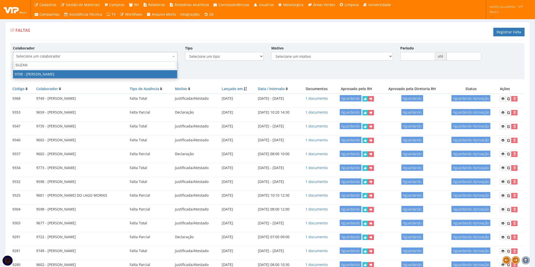
type input "SUZAN"
select select "3979"
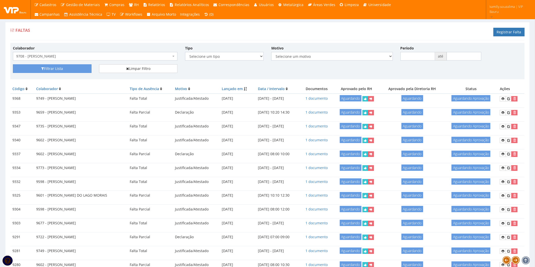
click at [57, 74] on div "Filtrar Lista Limpar Filtro" at bounding box center [267, 70] width 516 height 12
click at [61, 71] on button "Filtrar Lista" at bounding box center [52, 68] width 79 height 9
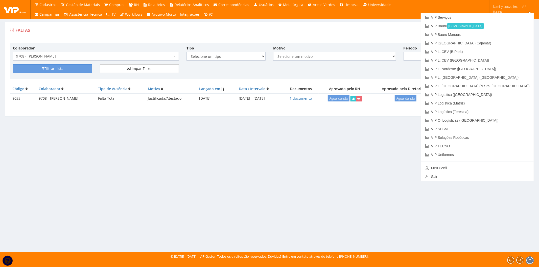
click at [463, 31] on div "Faltas Registrar Falta" at bounding box center [269, 32] width 518 height 15
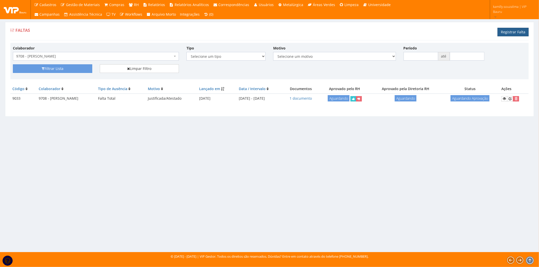
click at [516, 28] on link "Registrar Falta" at bounding box center [512, 32] width 31 height 9
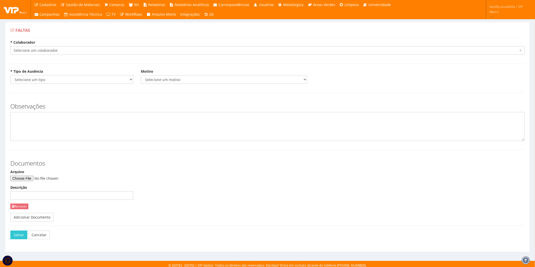
click at [63, 50] on span "Selecione um colaborador" at bounding box center [266, 50] width 504 height 5
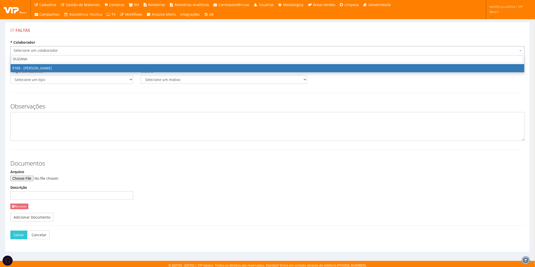
type input "SUZANA"
select select "3979"
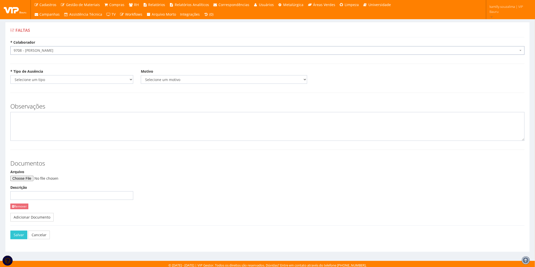
click at [47, 85] on div "* Tipo de Ausência Selecione um tipo Falta Total Falta Parcial Afastamento Féri…" at bounding box center [267, 78] width 521 height 19
click at [46, 82] on select "Selecione um tipo Falta Total Falta Parcial Afastamento Férias" at bounding box center [71, 79] width 123 height 9
select select "total"
click at [10, 75] on select "Selecione um tipo Falta Total Falta Parcial Afastamento Férias" at bounding box center [71, 79] width 123 height 9
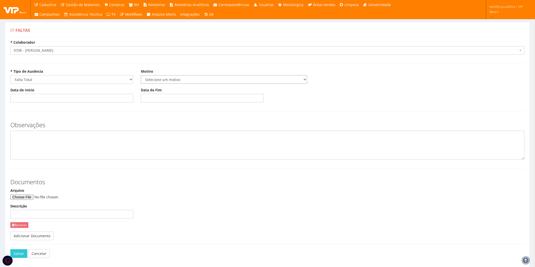
drag, startPoint x: 155, startPoint y: 80, endPoint x: 155, endPoint y: 83, distance: 3.0
click at [155, 80] on select "Selecione um motivo Acidente Atestado Atraso Declaração Determinação Judicial D…" at bounding box center [224, 79] width 166 height 9
select select "atestado"
click at [141, 75] on select "Selecione um motivo Acidente Atestado Atraso Declaração Determinação Judicial D…" at bounding box center [224, 79] width 166 height 9
click at [77, 97] on input "Data de Início" at bounding box center [71, 98] width 123 height 9
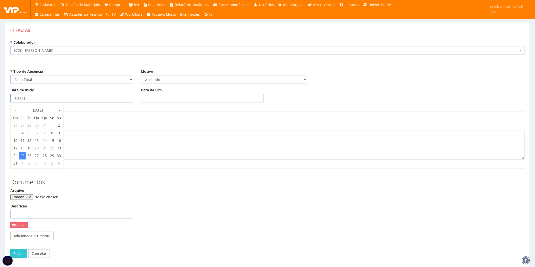
type input "25/08/2025"
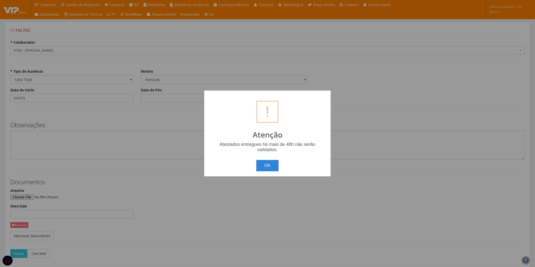
click at [176, 100] on body "Cadastros Clientes Unidades Subclientes Unidades de Subclientes Projetos Vagas …" at bounding box center [267, 144] width 535 height 288
drag, startPoint x: 266, startPoint y: 166, endPoint x: 180, endPoint y: 99, distance: 109.3
click at [260, 164] on button "OK" at bounding box center [269, 165] width 22 height 11
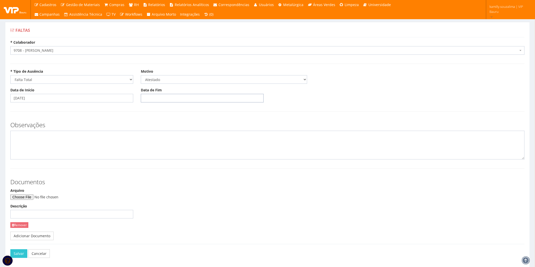
click at [170, 101] on input "Data de Fim" at bounding box center [202, 98] width 123 height 9
type input "25/08/2025"
drag, startPoint x: 66, startPoint y: 143, endPoint x: 70, endPoint y: 142, distance: 3.8
click at [69, 142] on textarea at bounding box center [267, 145] width 514 height 29
type textarea "CID: M75"
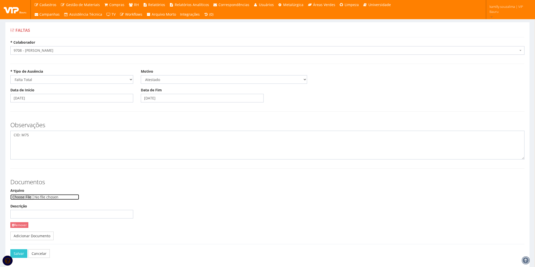
click at [38, 197] on input "Arquivo" at bounding box center [44, 198] width 69 height 6
type input "C:\fakepath\WhatsApp Image 2025-08-25 at 15.09.03.jpeg"
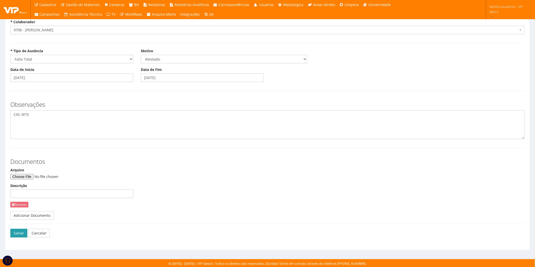
click at [17, 234] on button "Salvar" at bounding box center [18, 233] width 17 height 9
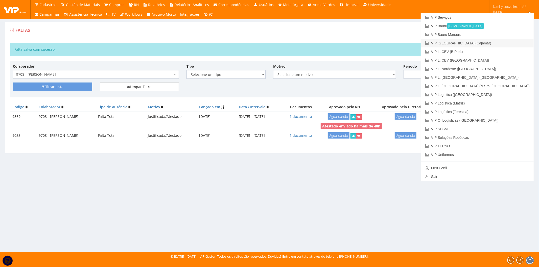
click at [513, 40] on link "VIP [GEOGRAPHIC_DATA] (Cajamar)" at bounding box center [477, 43] width 113 height 9
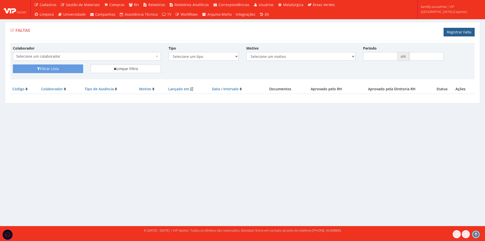
click at [461, 33] on link "Registrar Falta" at bounding box center [459, 32] width 31 height 9
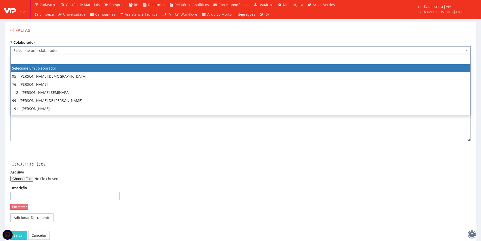
click at [55, 53] on span "Selecione um colaborador" at bounding box center [239, 50] width 451 height 5
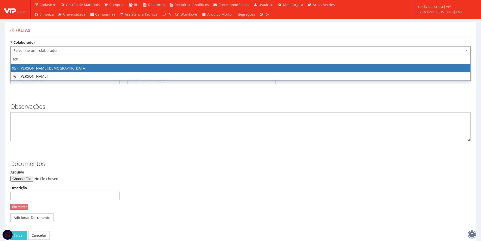
type input "adr"
select select "3385"
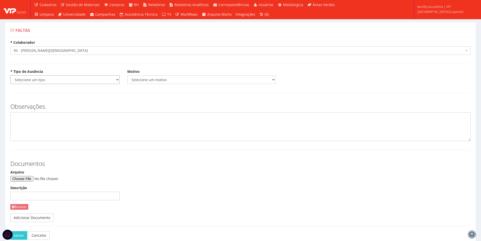
click at [70, 77] on select "Selecione um tipo Falta Total Falta Parcial Afastamento Férias" at bounding box center [64, 79] width 109 height 9
select select "total"
click at [10, 75] on select "Selecione um tipo Falta Total Falta Parcial Afastamento Férias" at bounding box center [64, 79] width 109 height 9
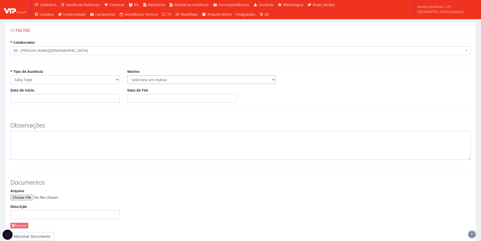
click at [142, 80] on select "Selecione um motivo Acidente Atestado Atraso Declaração Determinação Judicial D…" at bounding box center [201, 79] width 149 height 9
select select "atestado"
click at [127, 75] on select "Selecione um motivo Acidente Atestado Atraso Declaração Determinação Judicial D…" at bounding box center [201, 79] width 149 height 9
click at [83, 100] on input "Data de Início" at bounding box center [64, 98] width 109 height 9
drag, startPoint x: 20, startPoint y: 126, endPoint x: 38, endPoint y: 121, distance: 19.2
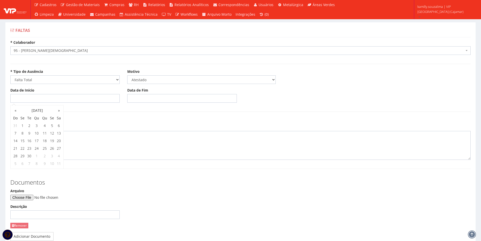
click at [20, 125] on td "1" at bounding box center [22, 126] width 7 height 8
type input "[DATE]"
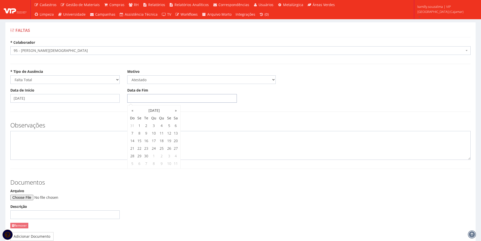
click at [133, 96] on input "Data de Fim" at bounding box center [181, 98] width 109 height 9
click at [142, 125] on td "1" at bounding box center [139, 126] width 7 height 8
type input "01/09/2025"
click at [86, 151] on textarea at bounding box center [240, 145] width 461 height 29
click at [24, 147] on textarea at bounding box center [240, 145] width 461 height 29
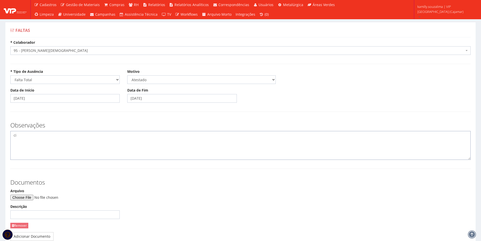
type textarea "c"
type textarea "CID: M759"
click at [31, 195] on input "Arquivo" at bounding box center [44, 198] width 69 height 6
type input "C:\fakepath\WhatsApp Image 2025-09-01 at 15.53.47.jpeg"
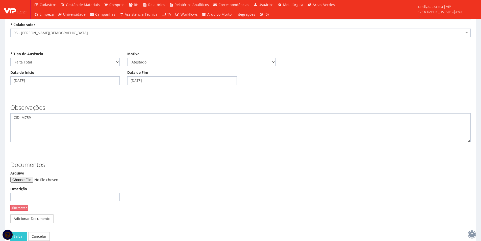
scroll to position [47, 0]
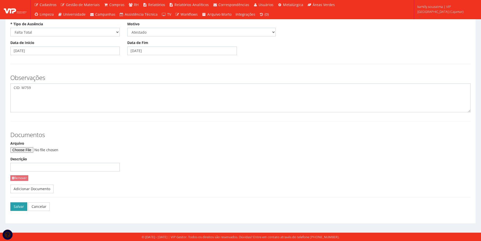
drag, startPoint x: 22, startPoint y: 208, endPoint x: 39, endPoint y: 204, distance: 17.2
click at [22, 207] on button "Salvar" at bounding box center [18, 206] width 17 height 9
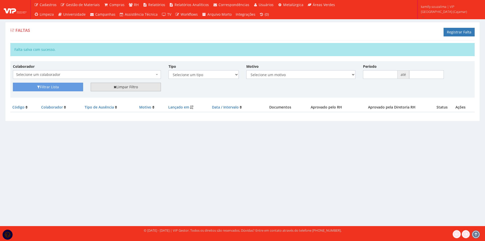
click at [138, 86] on link "Limpar Filtro" at bounding box center [126, 87] width 70 height 9
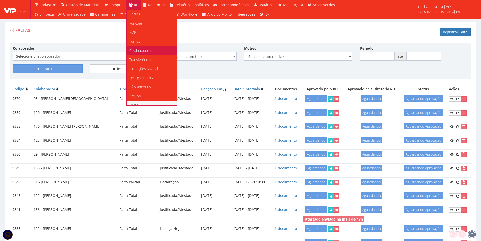
click at [148, 49] on span "Colaboradores" at bounding box center [140, 50] width 23 height 5
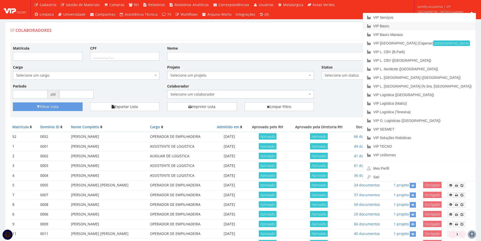
click at [431, 26] on link "VIP Bauru" at bounding box center [419, 26] width 113 height 9
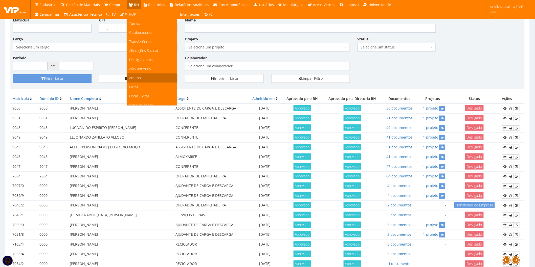
scroll to position [28, 0]
click at [135, 77] on span "Faltas" at bounding box center [133, 77] width 9 height 5
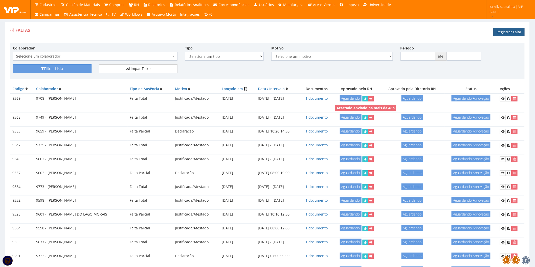
click at [509, 30] on link "Registrar Falta" at bounding box center [508, 32] width 31 height 9
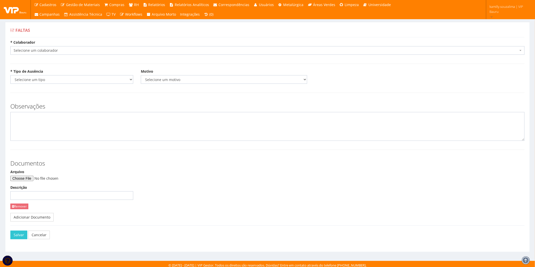
click at [62, 51] on span "Selecione um colaborador" at bounding box center [266, 50] width 504 height 5
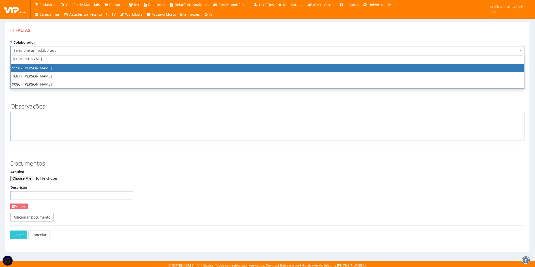
type input "[PERSON_NAME]"
select select "3797"
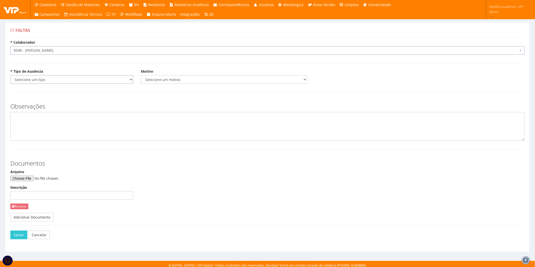
click at [59, 80] on select "Selecione um tipo Falta Total Falta Parcial Afastamento Férias" at bounding box center [71, 79] width 123 height 9
select select "parcial"
click at [10, 75] on select "Selecione um tipo Falta Total Falta Parcial Afastamento Férias" at bounding box center [71, 79] width 123 height 9
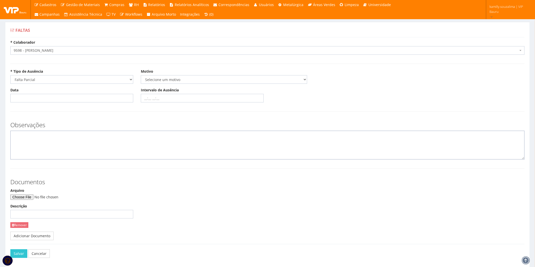
click at [57, 151] on textarea at bounding box center [267, 145] width 514 height 29
type textarea "c"
type textarea "CID: Z000"
click at [28, 196] on input "Arquivo" at bounding box center [44, 198] width 69 height 6
type input "C:\fakepath\ATESTADO DANI.pdf"
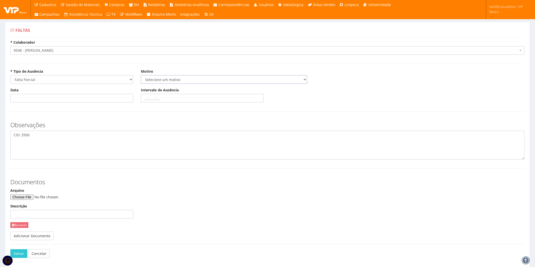
click at [165, 78] on select "Selecione um motivo Acidente Atestado Atraso Declaração Determinação Judicial D…" at bounding box center [224, 79] width 166 height 9
select select "atestado"
click at [141, 75] on select "Selecione um motivo Acidente Atestado Atraso Declaração Determinação Judicial D…" at bounding box center [224, 79] width 166 height 9
click at [79, 75] on div "* Tipo de Ausência Selecione um tipo Falta Total Falta Parcial Afastamento Féri…" at bounding box center [72, 76] width 130 height 15
drag, startPoint x: 71, startPoint y: 78, endPoint x: 68, endPoint y: 80, distance: 3.2
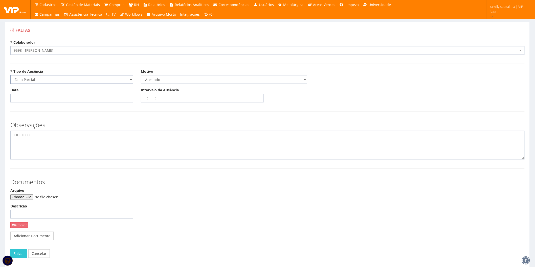
click at [71, 78] on select "Selecione um tipo Falta Total Falta Parcial Afastamento Férias" at bounding box center [71, 79] width 123 height 9
click at [10, 75] on select "Selecione um tipo Falta Total Falta Parcial Afastamento Férias" at bounding box center [71, 79] width 123 height 9
click at [43, 99] on input "Data" at bounding box center [71, 98] width 123 height 9
click at [17, 110] on th "«" at bounding box center [15, 111] width 7 height 8
click at [56, 133] on td "9" at bounding box center [59, 133] width 7 height 8
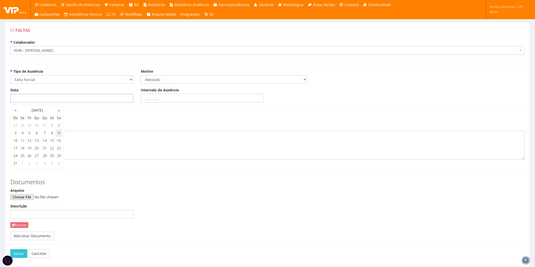
type input "09/08/2025"
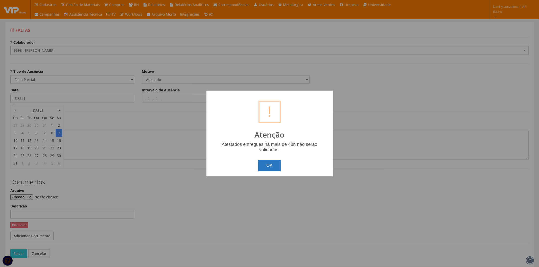
drag, startPoint x: 272, startPoint y: 165, endPoint x: 244, endPoint y: 149, distance: 32.5
click at [272, 165] on button "OK" at bounding box center [269, 165] width 22 height 11
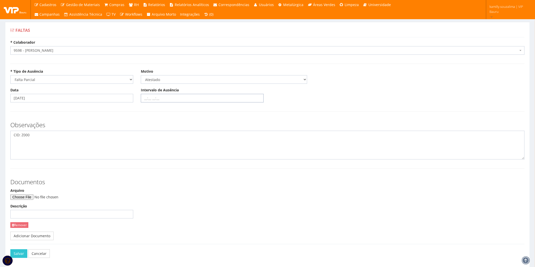
drag, startPoint x: 144, startPoint y: 100, endPoint x: 158, endPoint y: 99, distance: 13.9
click at [144, 100] on input "Intervalo de Ausência" at bounding box center [202, 98] width 123 height 9
type input "14:00 17:00"
click at [86, 142] on textarea "CID: Z000" at bounding box center [267, 145] width 514 height 29
click at [50, 99] on input "09/08/2025" at bounding box center [71, 98] width 123 height 9
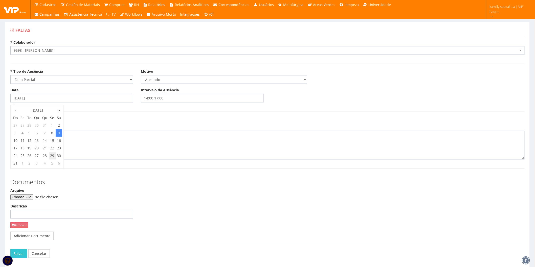
click at [52, 155] on td "29" at bounding box center [52, 156] width 7 height 8
type input "29/08/2025"
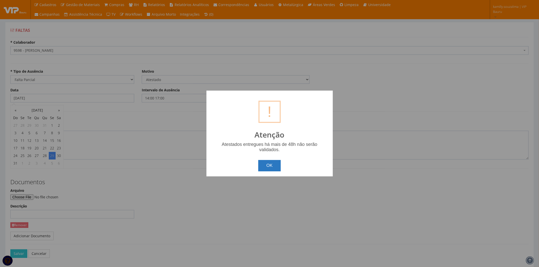
click at [266, 165] on button "OK" at bounding box center [269, 165] width 22 height 11
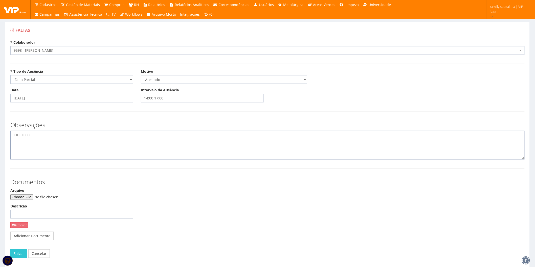
click at [108, 149] on textarea "CID: Z000" at bounding box center [267, 145] width 514 height 29
click at [17, 251] on button "Salvar" at bounding box center [18, 254] width 17 height 9
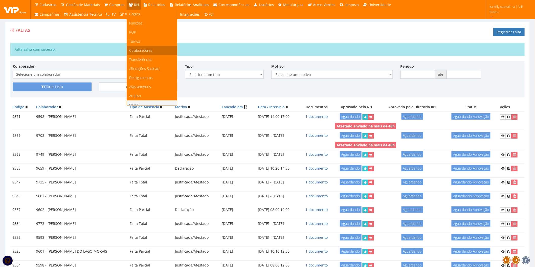
click at [146, 48] on span "Colaboradores" at bounding box center [140, 50] width 23 height 5
